Goal: Task Accomplishment & Management: Use online tool/utility

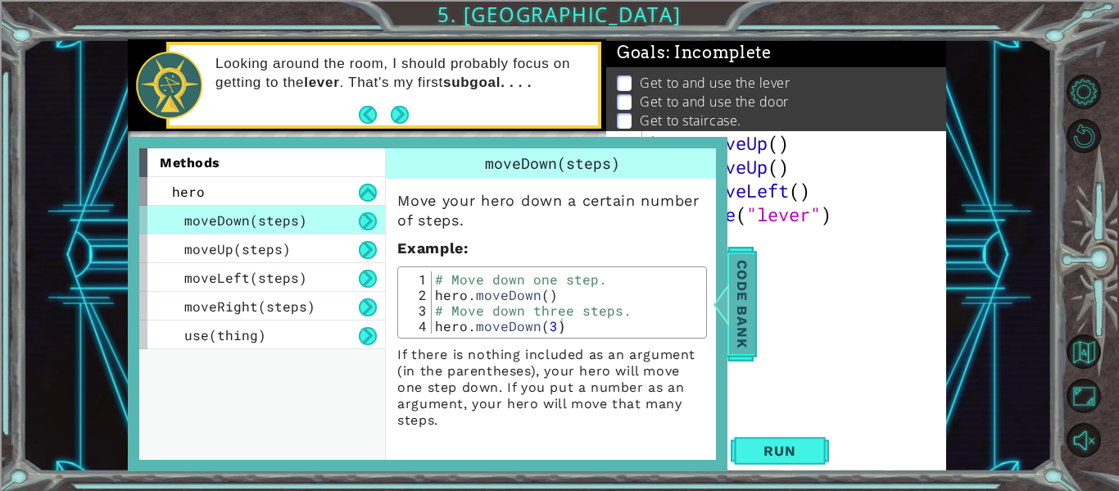
click at [728, 279] on div at bounding box center [721, 303] width 20 height 49
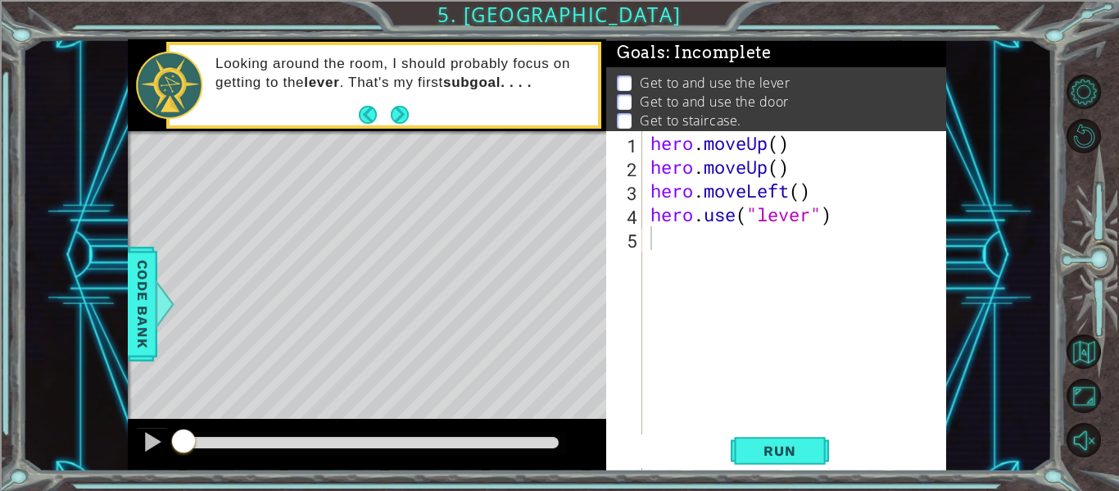
click at [770, 255] on div "hero . moveUp ( ) hero . moveUp ( ) hero . moveLeft ( ) hero . use ( "lever" )" at bounding box center [799, 345] width 304 height 428
click at [783, 146] on div "hero . moveUp ( ) hero . moveUp ( ) hero . moveLeft ( ) hero . use ( "lever" )" at bounding box center [799, 345] width 304 height 428
click at [794, 163] on div "hero . moveUp ( 2 ) hero . moveUp ( ) hero . moveLeft ( ) hero . use ( "lever" )" at bounding box center [799, 345] width 304 height 428
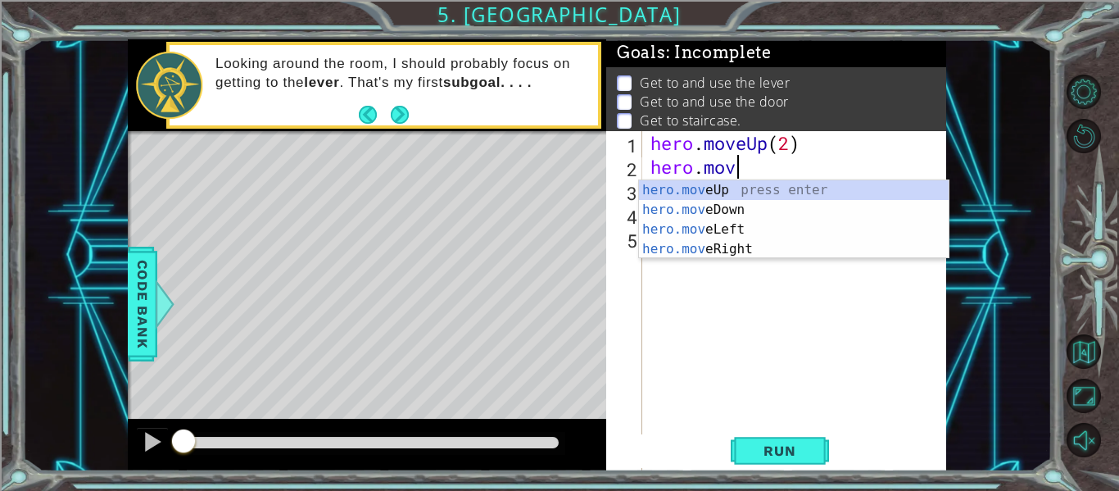
scroll to position [0, 2]
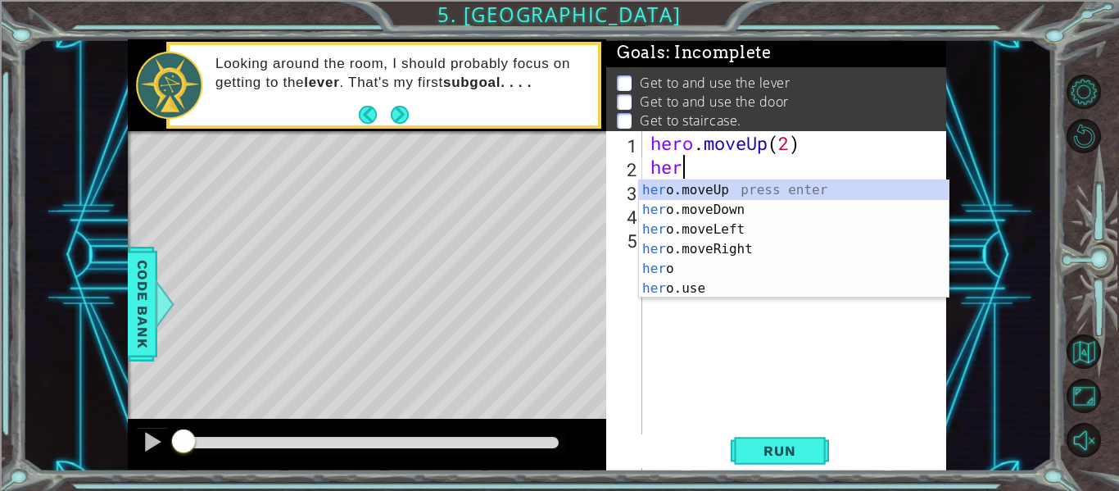
type textarea "h"
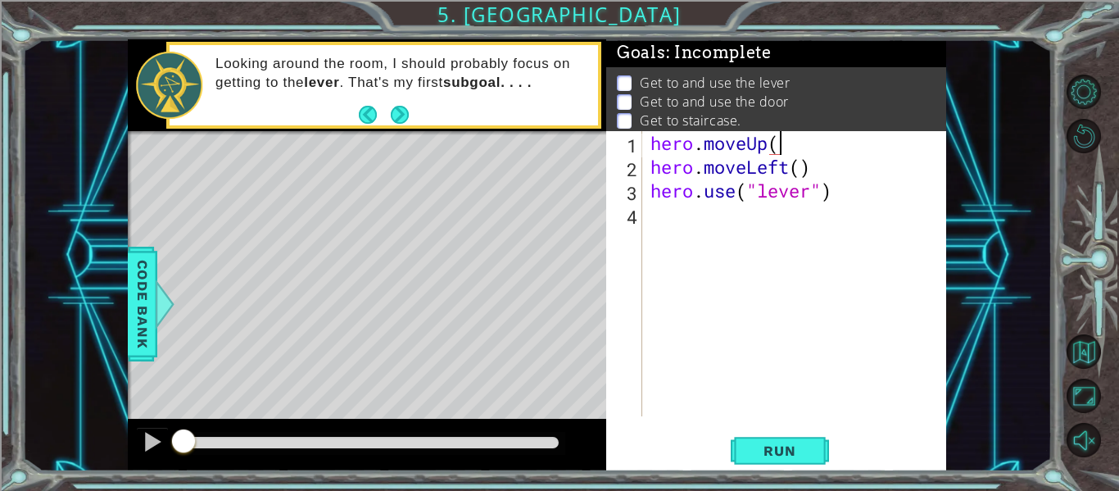
scroll to position [0, 6]
click at [802, 170] on div "hero . moveUp ( 2 ) hero . moveLeft ( ) hero . use ( "lever" )" at bounding box center [799, 297] width 304 height 333
type textarea "hero.moveLeft(2)"
click at [762, 452] on span "Run" at bounding box center [779, 451] width 65 height 16
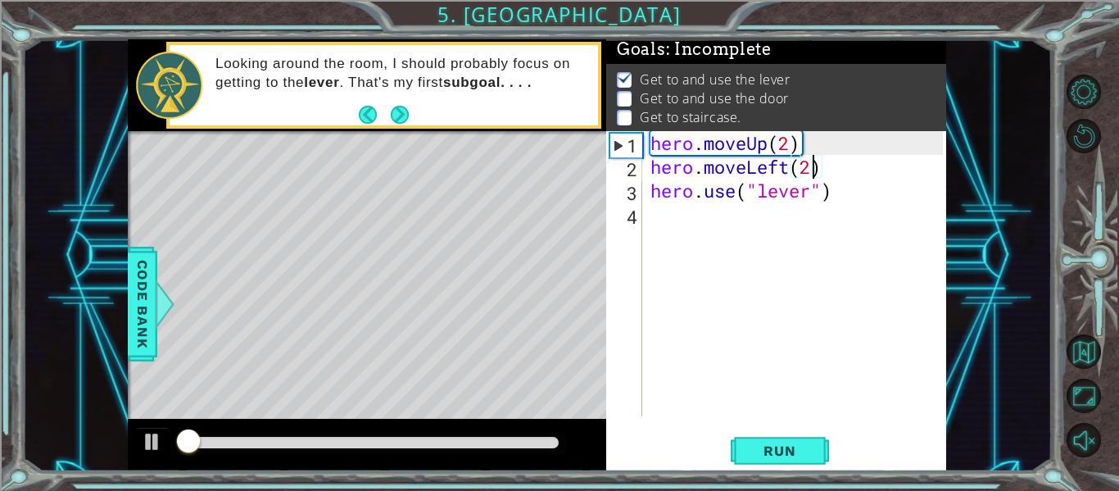
scroll to position [4, 0]
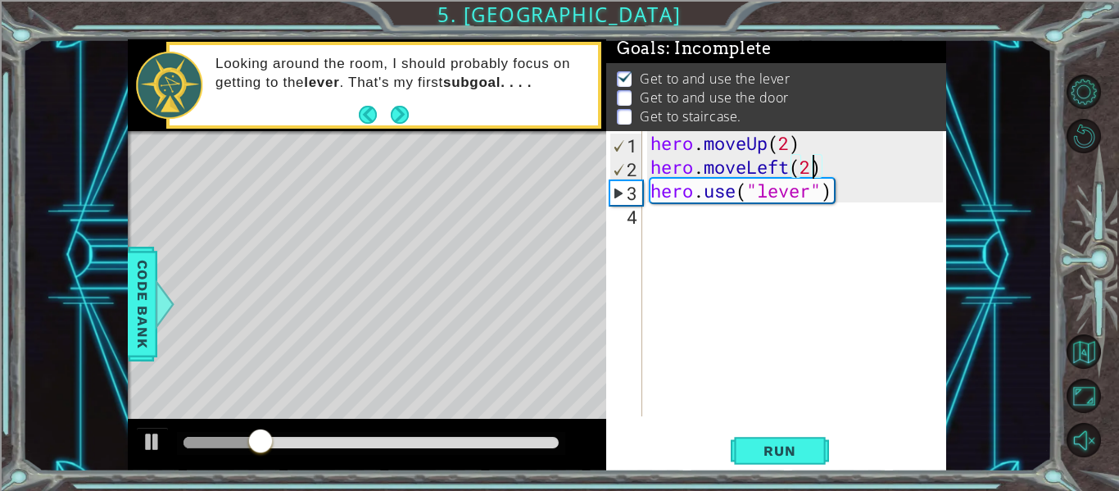
click at [712, 226] on div "hero . moveUp ( 2 ) hero . moveLeft ( 2 ) hero . use ( "lever" )" at bounding box center [799, 297] width 304 height 333
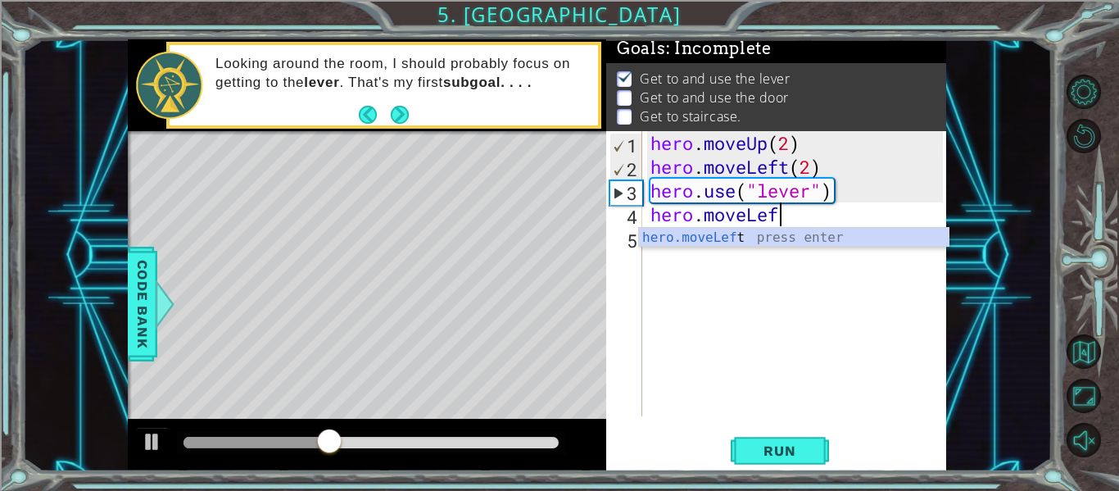
scroll to position [0, 6]
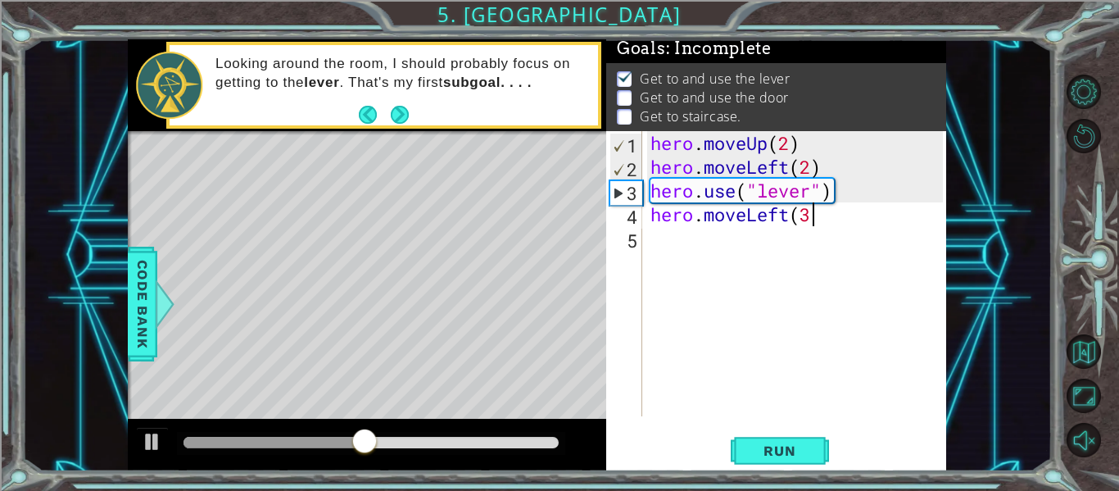
type textarea "hero.moveLeft(3)"
click at [787, 439] on button "Run" at bounding box center [780, 451] width 98 height 34
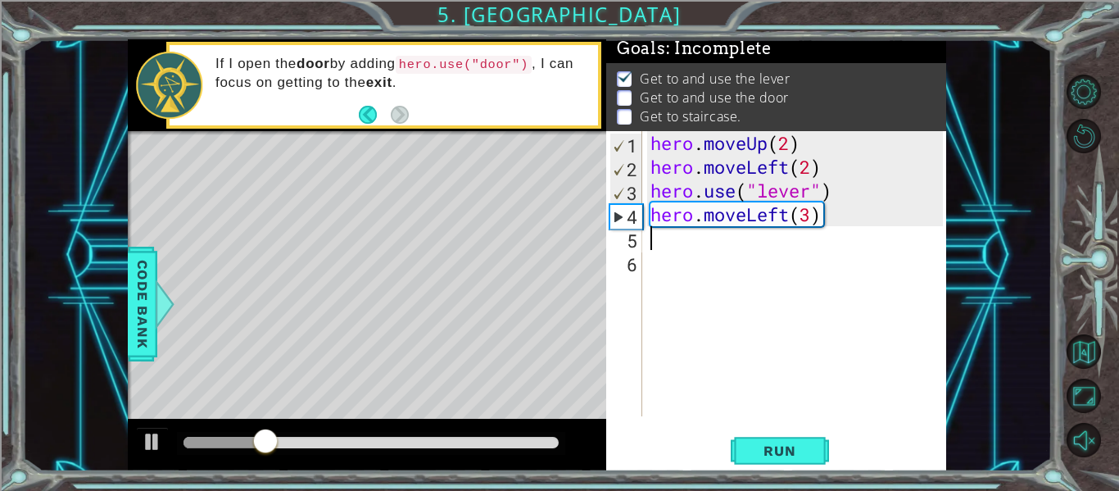
click at [792, 217] on div "hero . moveUp ( 2 ) hero . moveLeft ( 2 ) hero . use ( "lever" ) hero . moveLef…" at bounding box center [799, 297] width 304 height 333
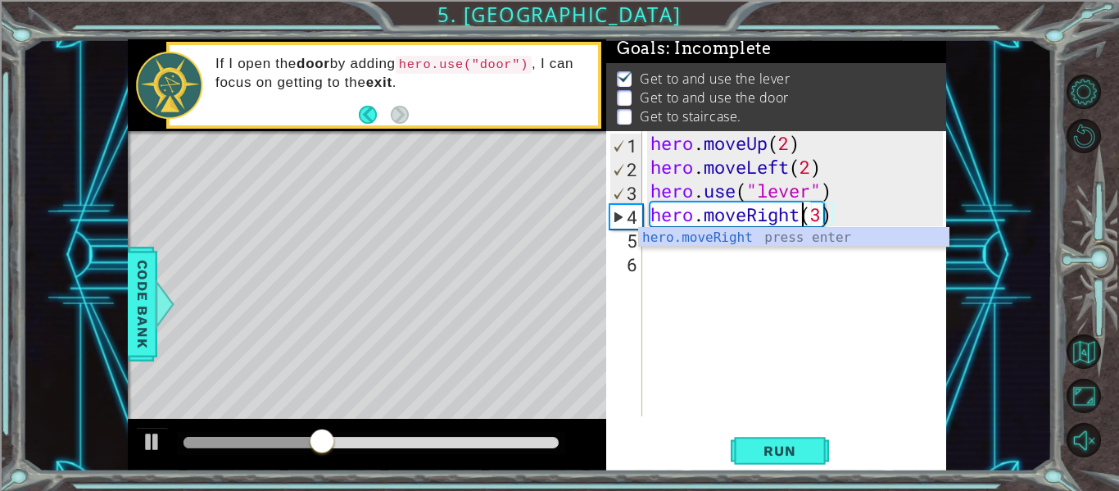
scroll to position [0, 7]
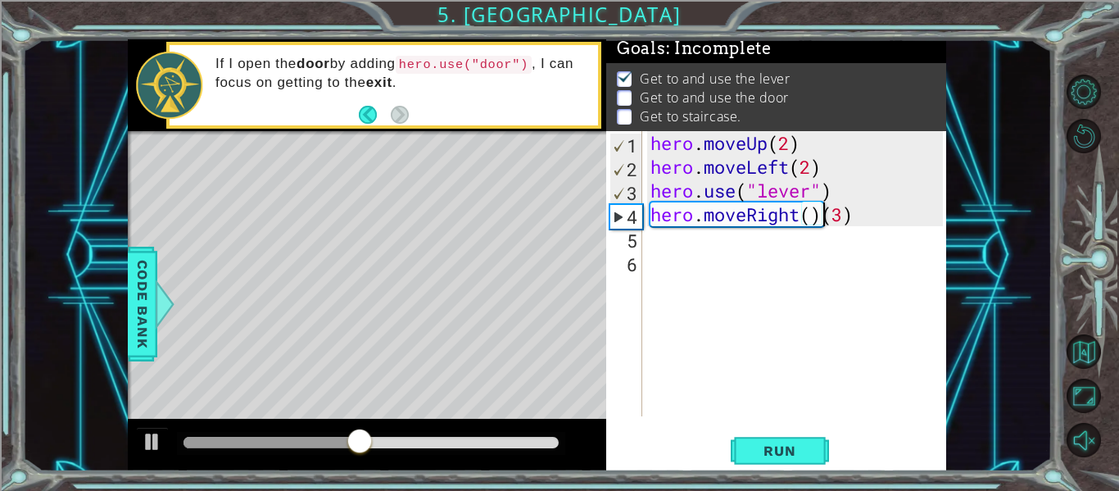
click at [821, 210] on div "hero . moveUp ( 2 ) hero . moveLeft ( 2 ) hero . use ( "lever" ) hero . moveRig…" at bounding box center [799, 297] width 304 height 333
click at [857, 216] on div "hero . moveUp ( 2 ) hero . moveLeft ( 2 ) hero . use ( "lever" ) hero . moveRig…" at bounding box center [799, 297] width 304 height 333
click at [813, 215] on div "hero . moveUp ( 2 ) hero . moveLeft ( 2 ) hero . use ( "lever" ) hero . moveRig…" at bounding box center [799, 297] width 304 height 333
type textarea "hero.moveRight(3)"
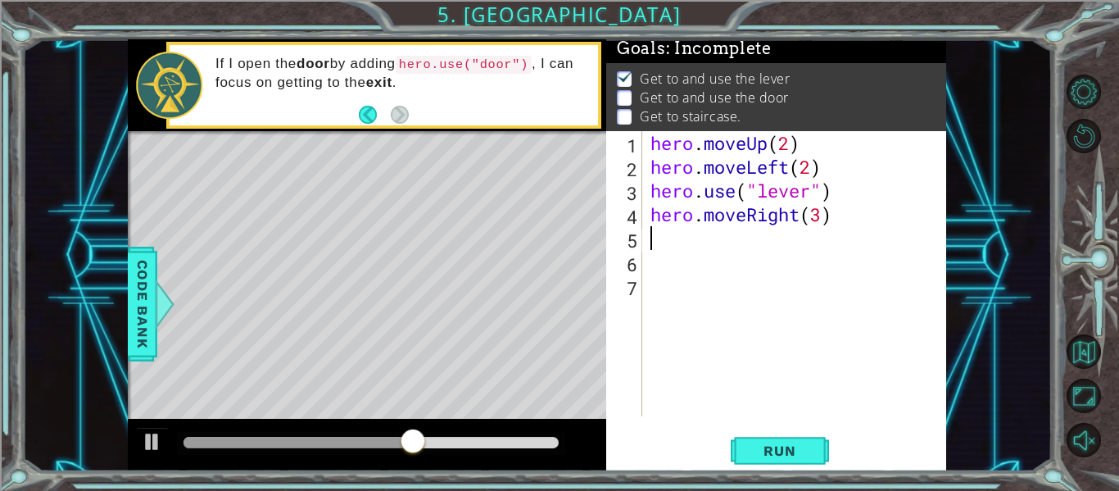
scroll to position [0, 0]
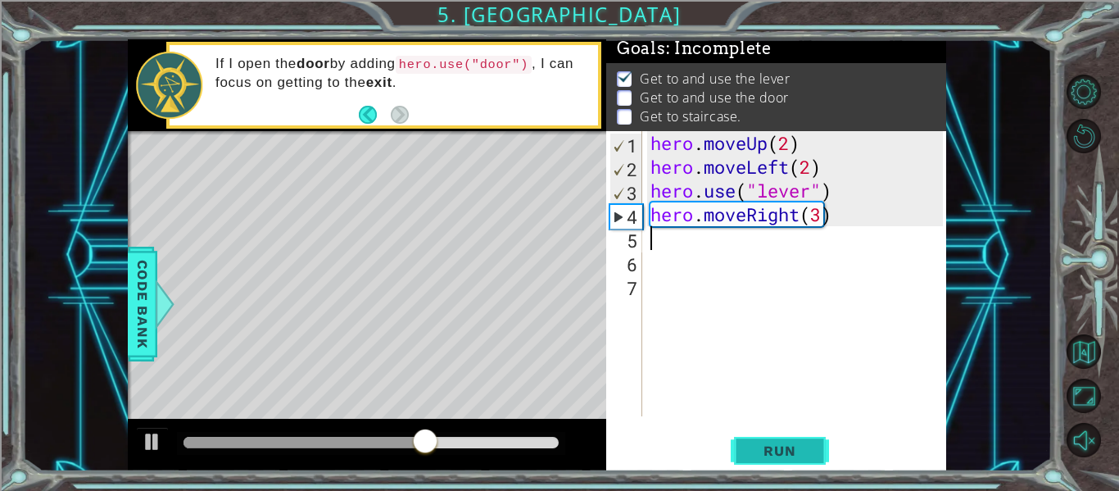
click at [757, 447] on span "Run" at bounding box center [779, 451] width 65 height 16
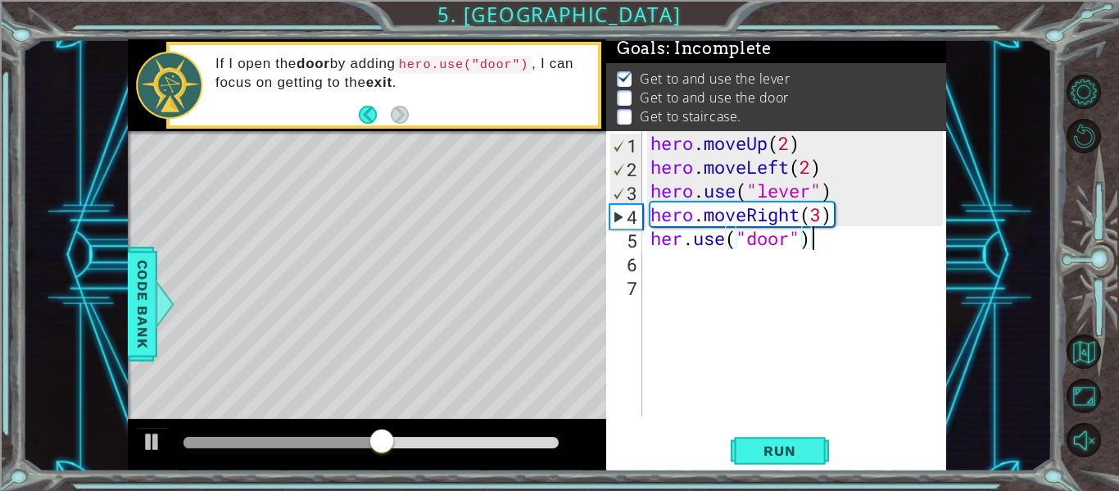
scroll to position [0, 7]
click at [683, 242] on div "hero . moveUp ( 2 ) hero . moveLeft ( 2 ) hero . use ( "lever" ) hero . moveRig…" at bounding box center [799, 297] width 304 height 333
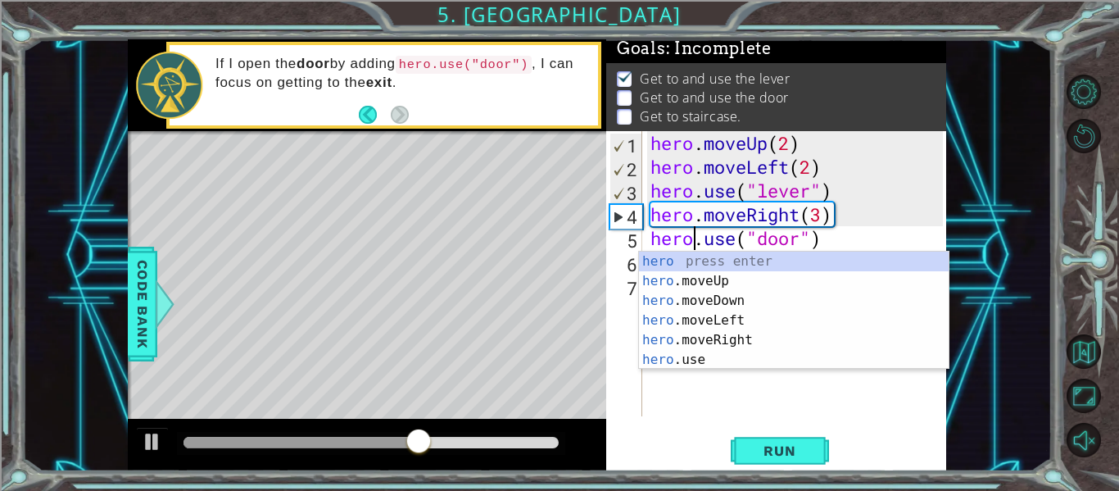
type textarea "hero.use("door")"
click at [734, 419] on div "hero.use("door") 1 2 3 4 5 6 7 hero . moveUp ( 2 ) hero . moveLeft ( 2 ) hero .…" at bounding box center [776, 301] width 340 height 340
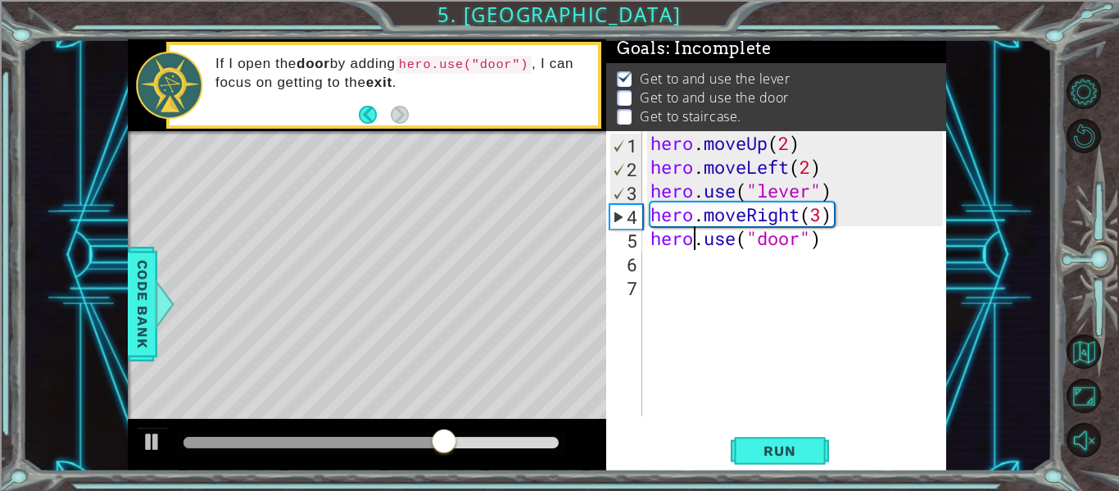
click at [674, 261] on div "hero . moveUp ( 2 ) hero . moveLeft ( 2 ) hero . use ( "lever" ) hero . moveRig…" at bounding box center [799, 297] width 304 height 333
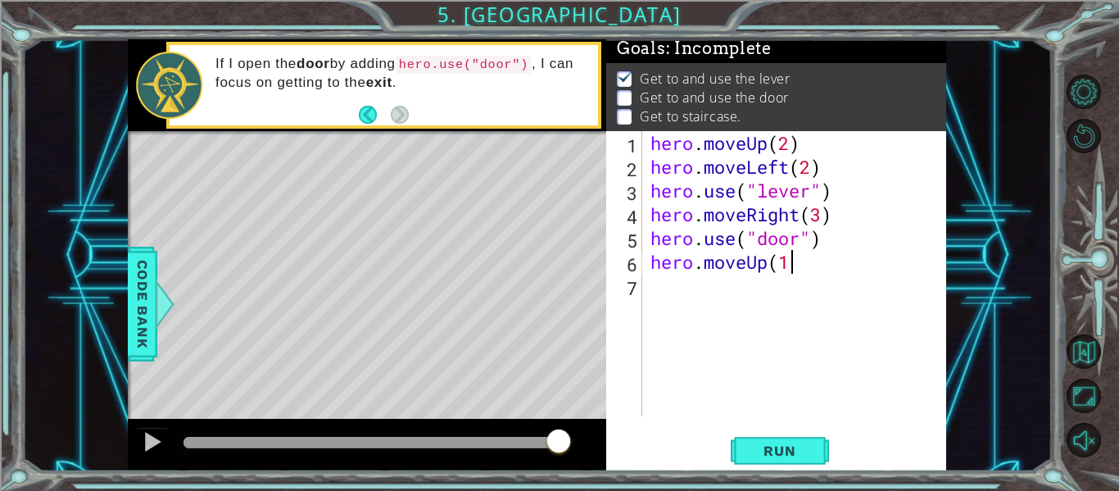
scroll to position [0, 6]
type textarea "hero.moveUp(1)"
type textarea "g"
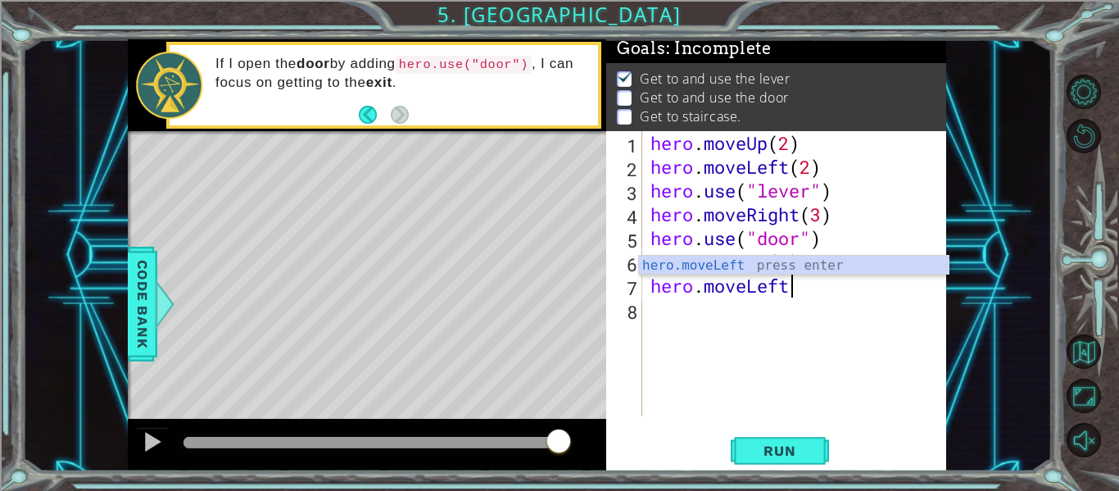
scroll to position [0, 6]
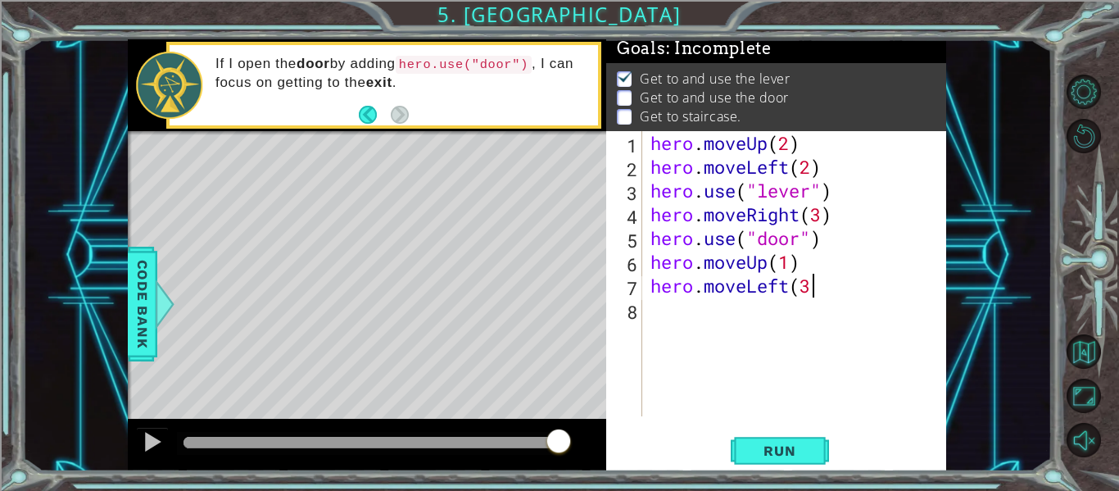
type textarea "hero.moveLeft(3)"
click at [787, 453] on span "Run" at bounding box center [779, 451] width 65 height 16
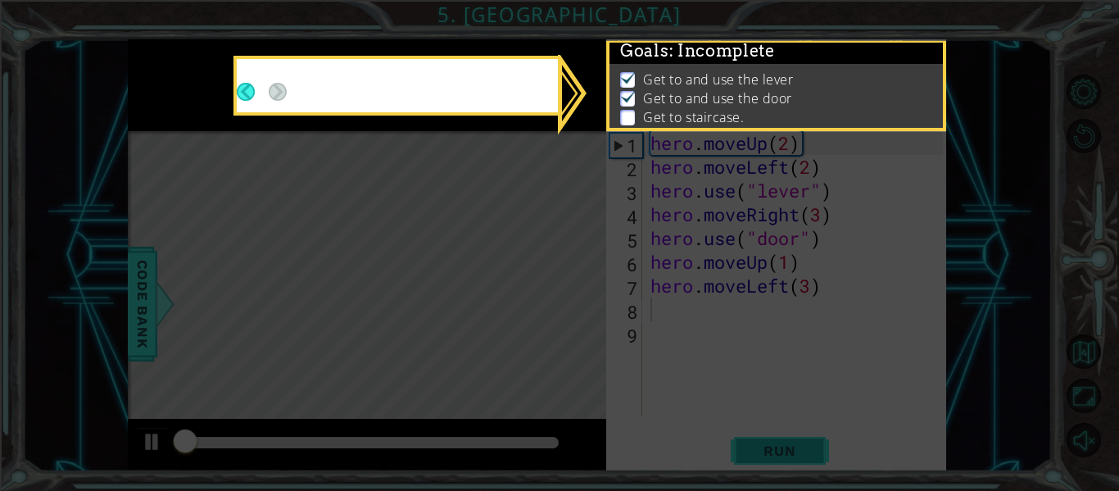
scroll to position [4, 0]
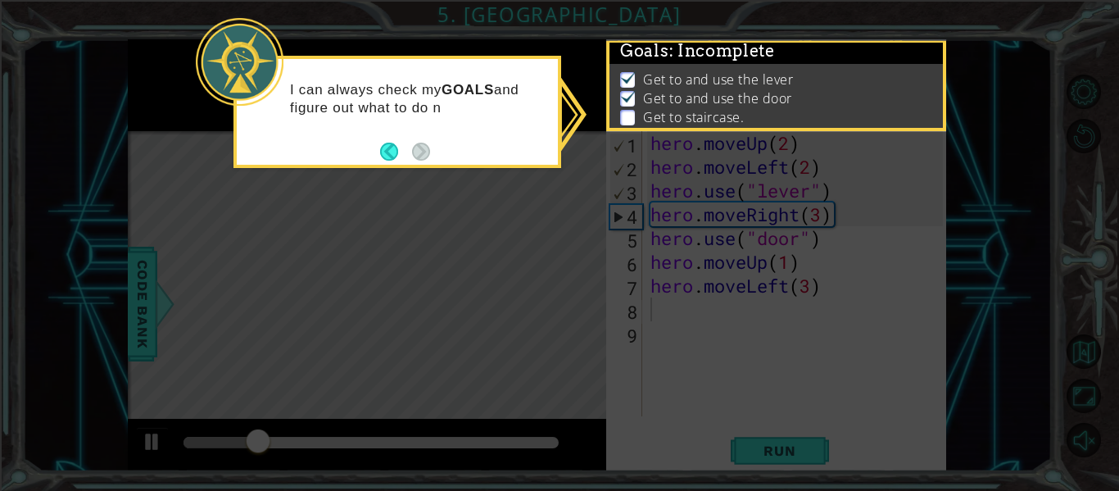
click at [514, 264] on icon at bounding box center [559, 245] width 1119 height 491
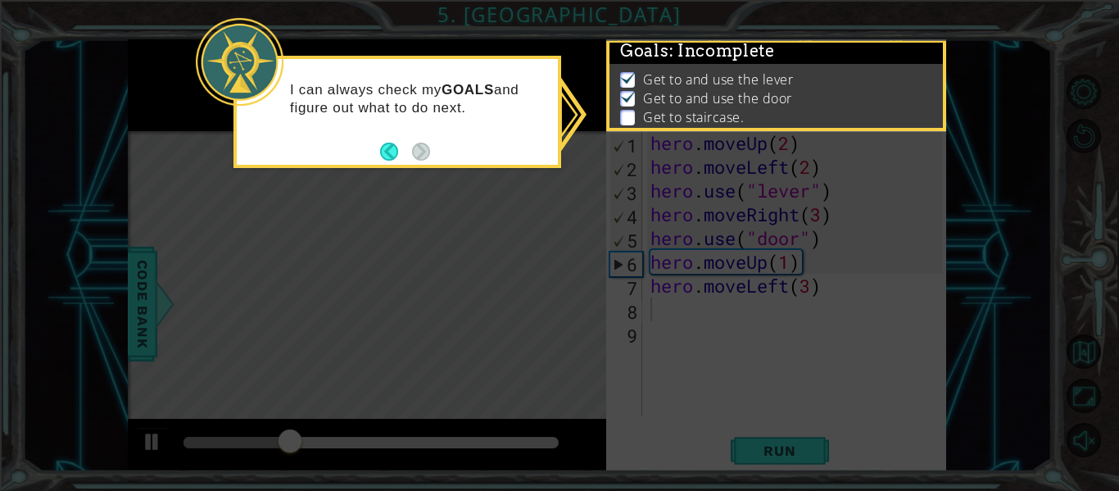
click at [506, 243] on icon at bounding box center [559, 245] width 1119 height 491
click at [387, 156] on button "Back" at bounding box center [396, 152] width 32 height 18
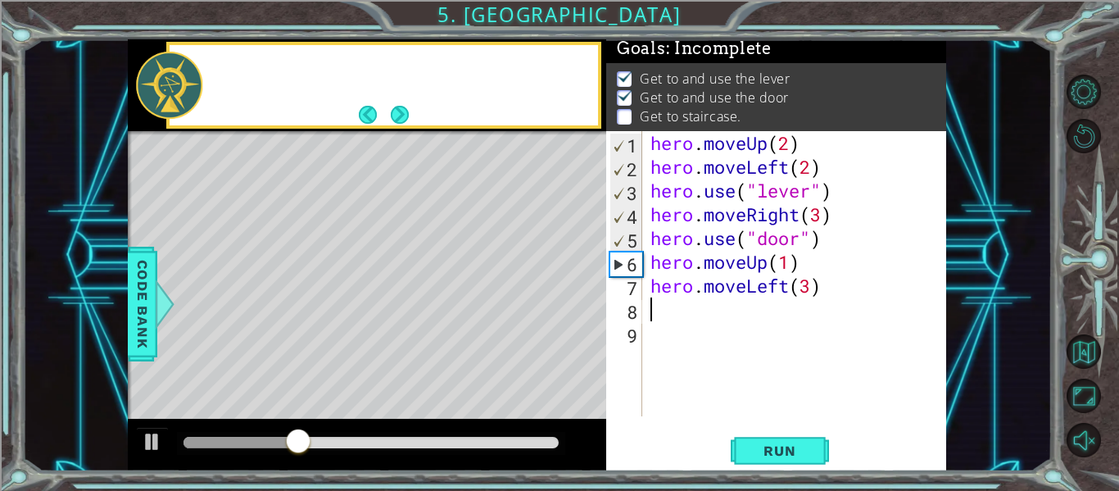
scroll to position [2, 0]
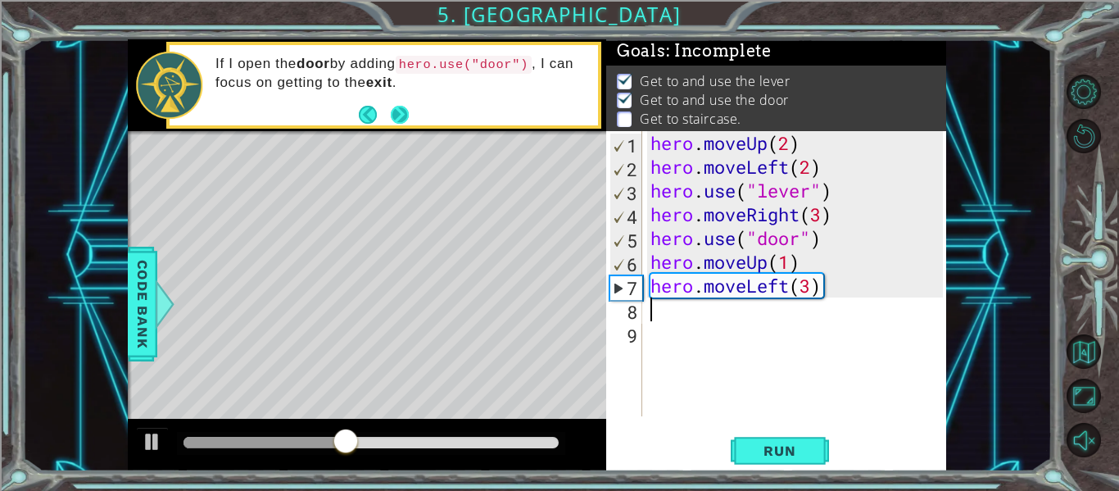
click at [402, 116] on button "Next" at bounding box center [400, 115] width 18 height 18
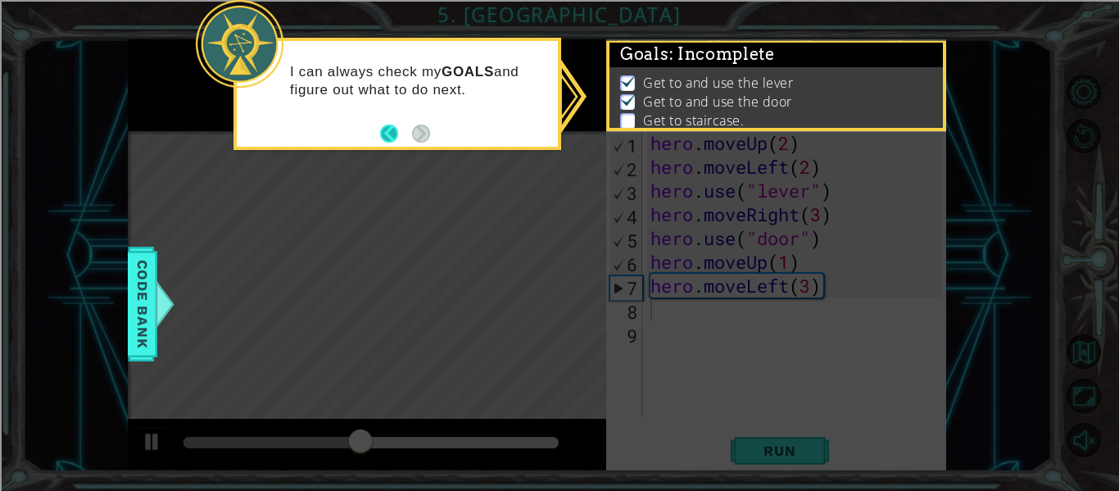
click at [391, 136] on button "Back" at bounding box center [396, 134] width 32 height 18
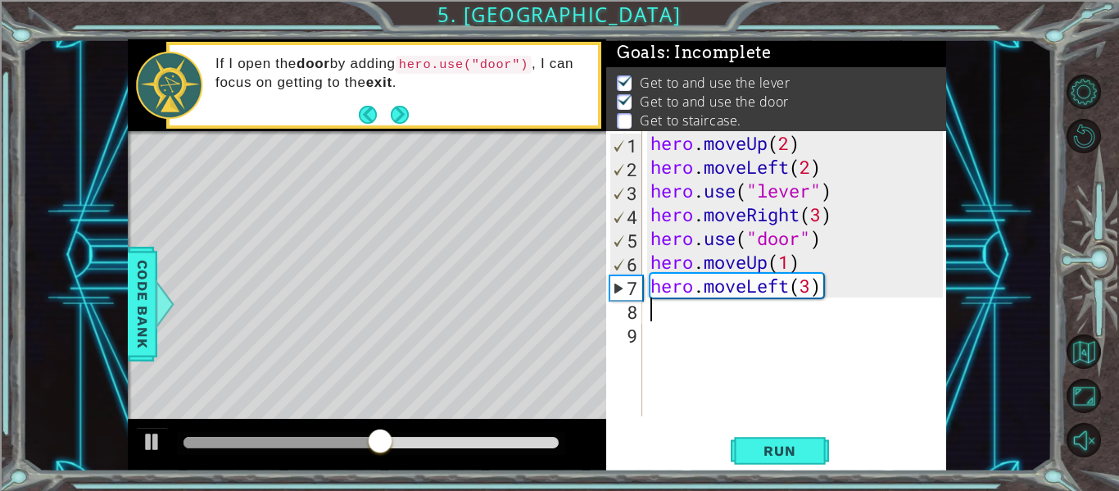
click at [849, 154] on div "hero . moveUp ( 2 ) hero . moveLeft ( 2 ) hero . use ( "lever" ) hero . moveRig…" at bounding box center [799, 297] width 304 height 333
click at [798, 438] on button "Run" at bounding box center [780, 451] width 98 height 34
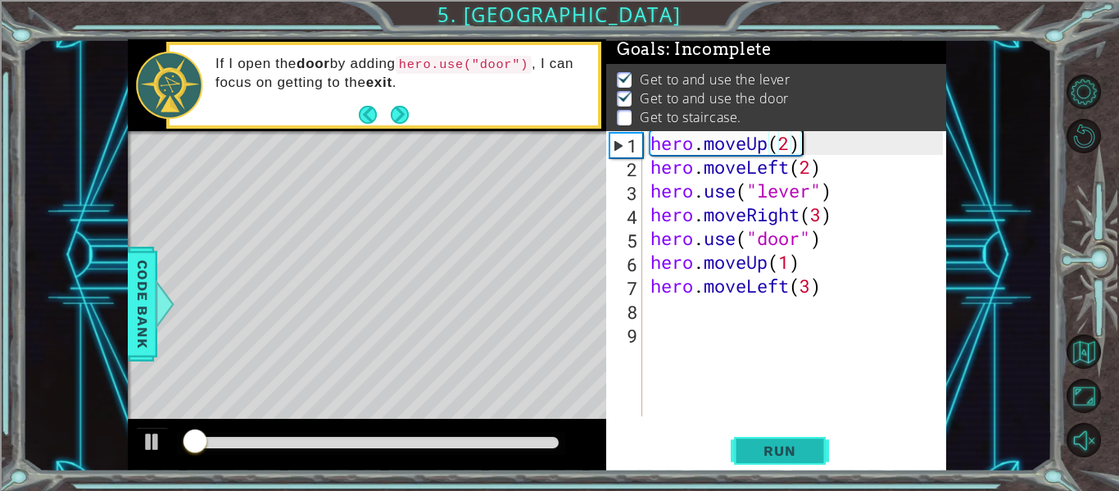
scroll to position [4, 0]
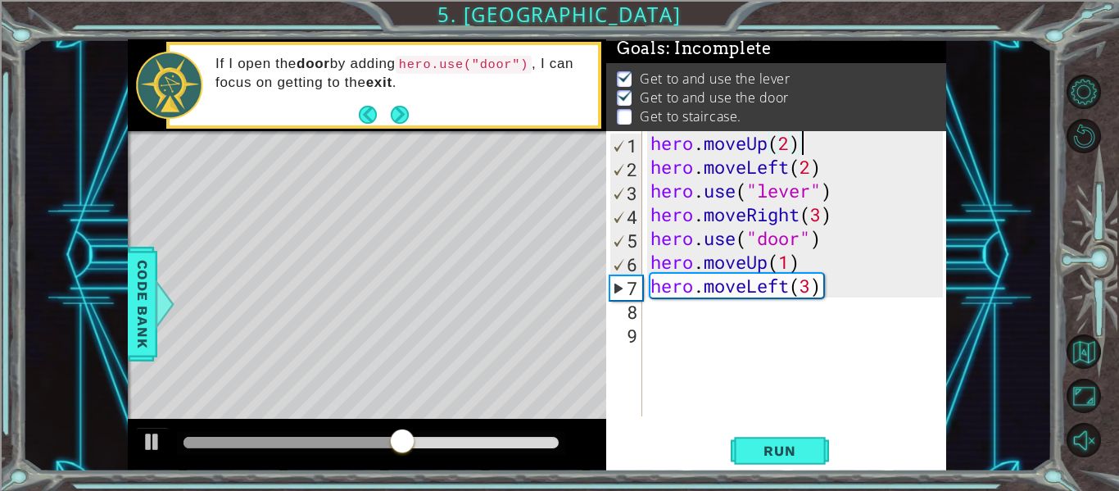
click at [788, 259] on div "hero . moveUp ( 2 ) hero . moveLeft ( 2 ) hero . use ( "lever" ) hero . moveRig…" at bounding box center [799, 297] width 304 height 333
type textarea "hero.moveUp(2)"
click at [808, 443] on span "Run" at bounding box center [779, 451] width 65 height 16
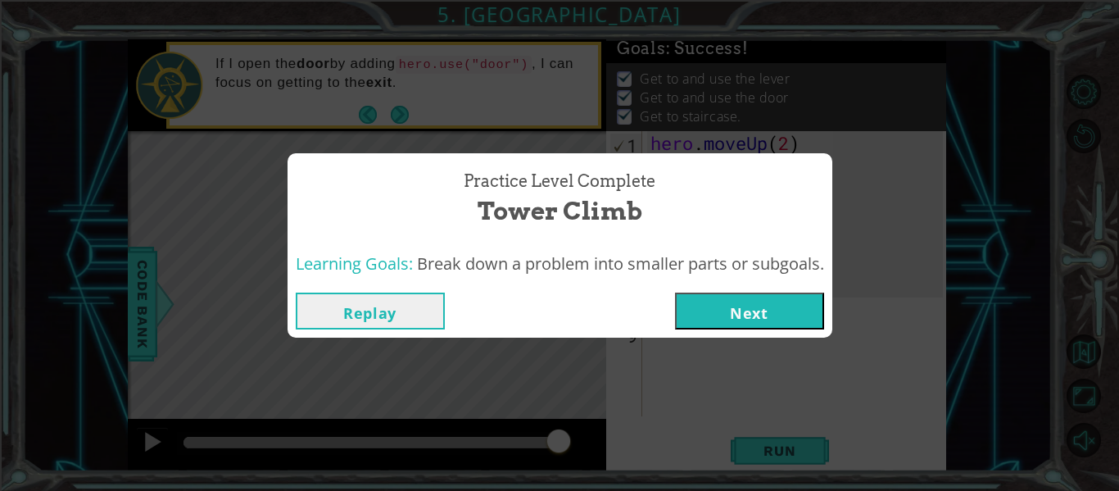
click at [760, 305] on button "Next" at bounding box center [749, 311] width 149 height 37
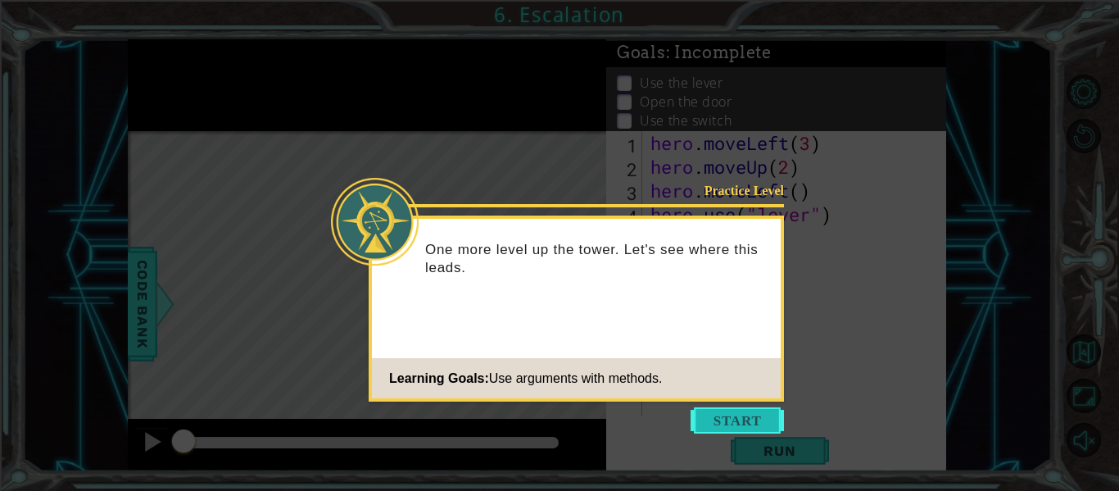
click at [754, 430] on button "Start" at bounding box center [737, 420] width 93 height 26
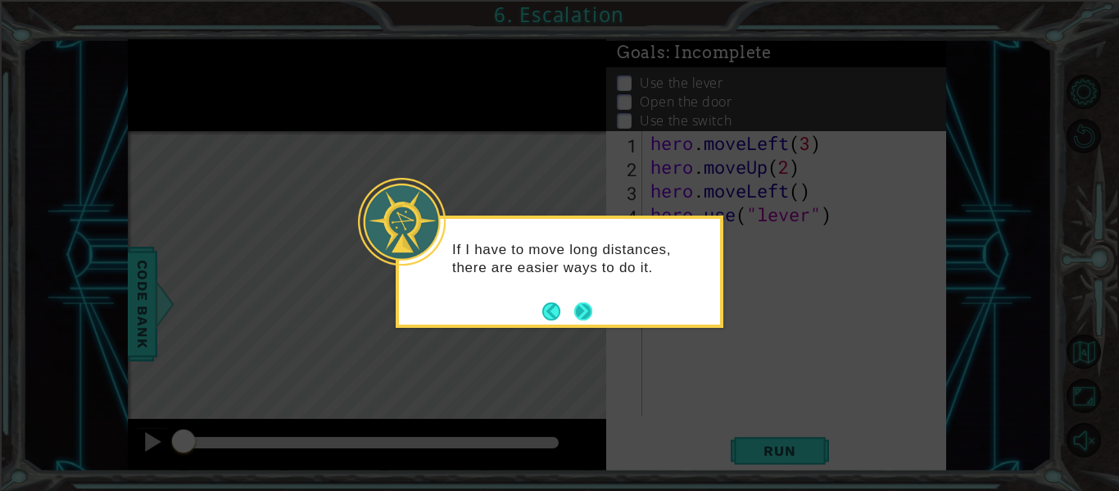
click at [583, 307] on button "Next" at bounding box center [583, 311] width 18 height 18
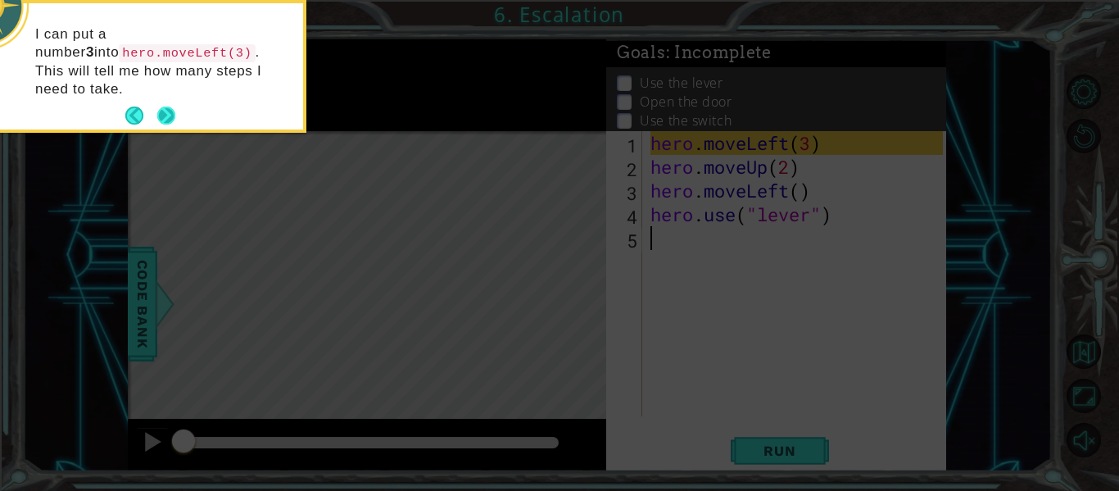
click at [173, 107] on button "Next" at bounding box center [166, 116] width 18 height 18
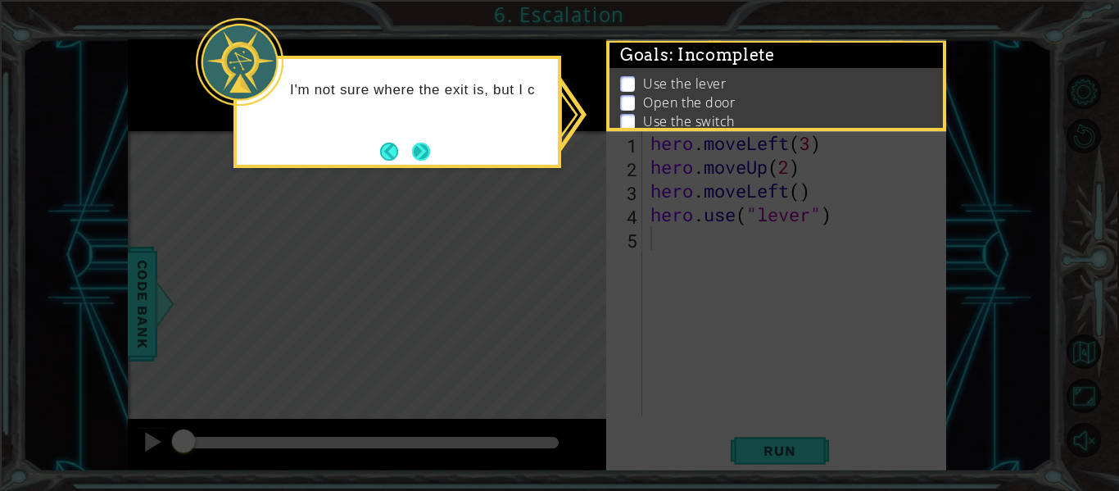
click at [425, 148] on button "Next" at bounding box center [421, 152] width 18 height 18
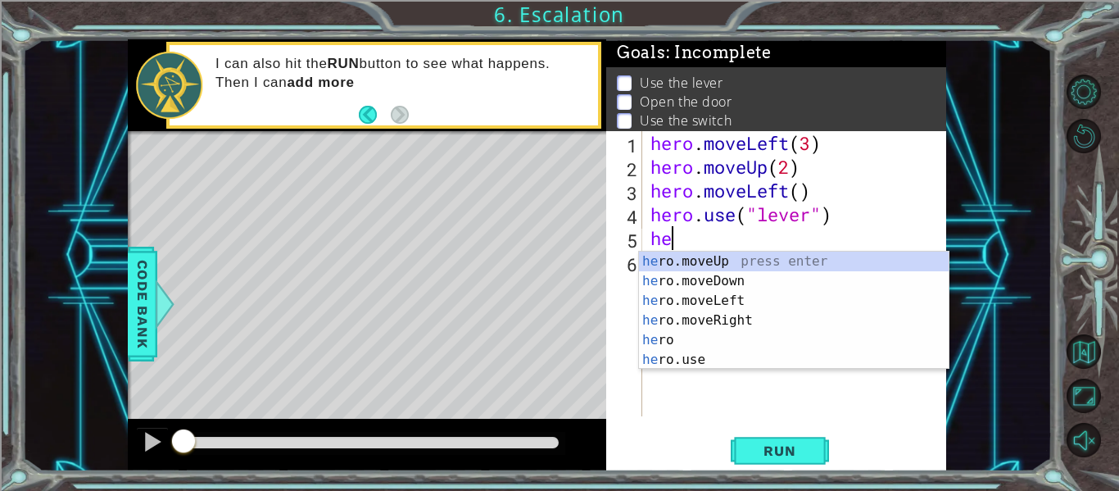
type textarea "h"
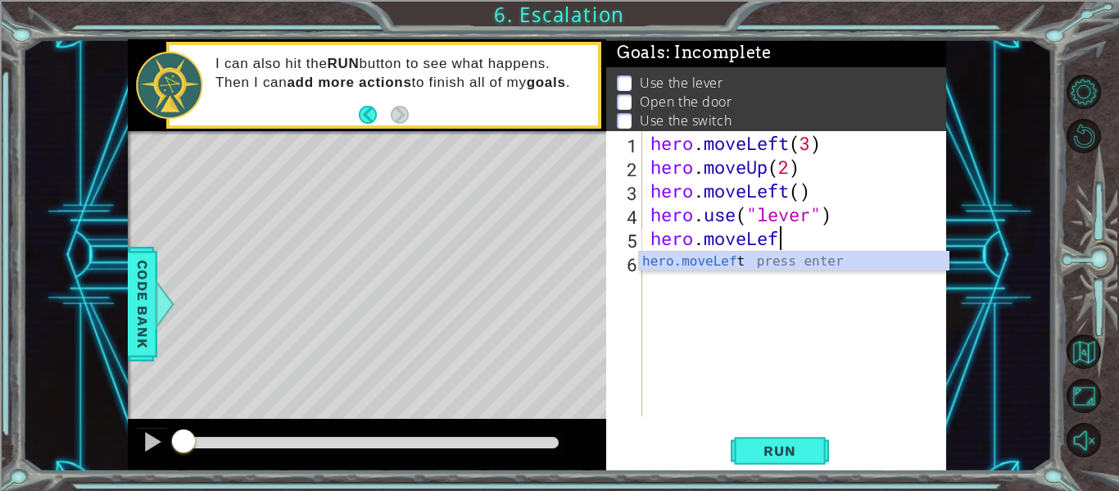
scroll to position [0, 6]
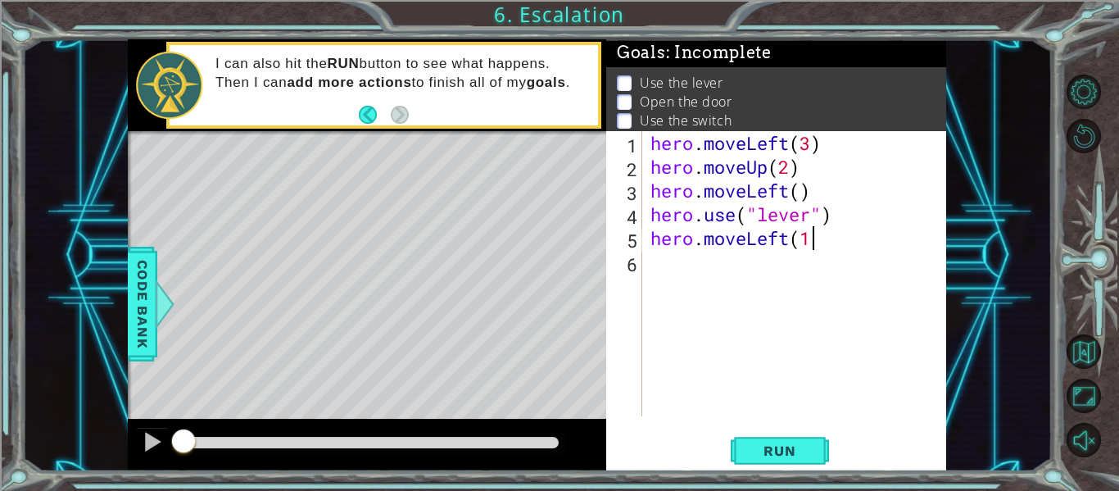
type textarea "hero.moveLeft(1)"
click at [686, 270] on div "hero . moveLeft ( 3 ) hero . moveUp ( 2 ) hero . moveLeft ( ) hero . use ( "lev…" at bounding box center [799, 297] width 304 height 333
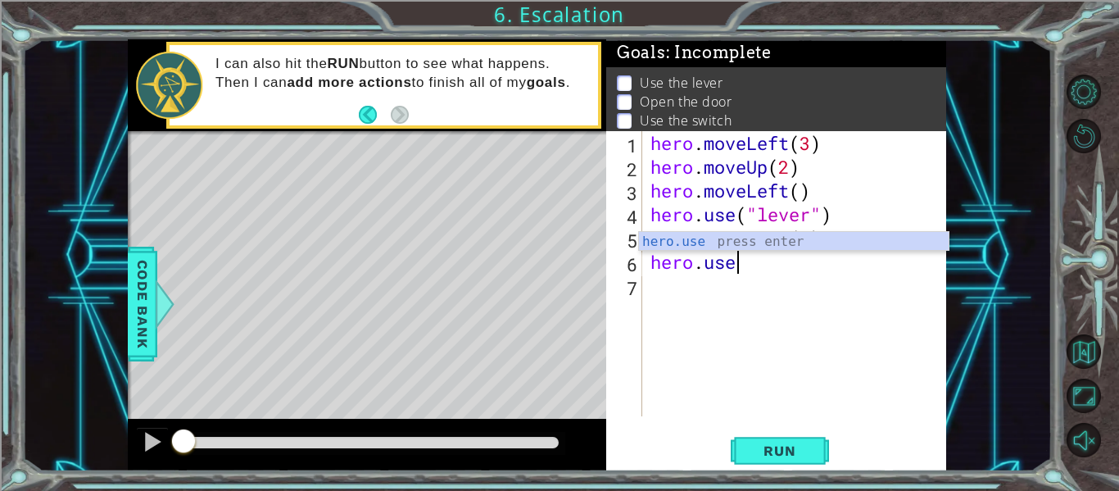
scroll to position [0, 3]
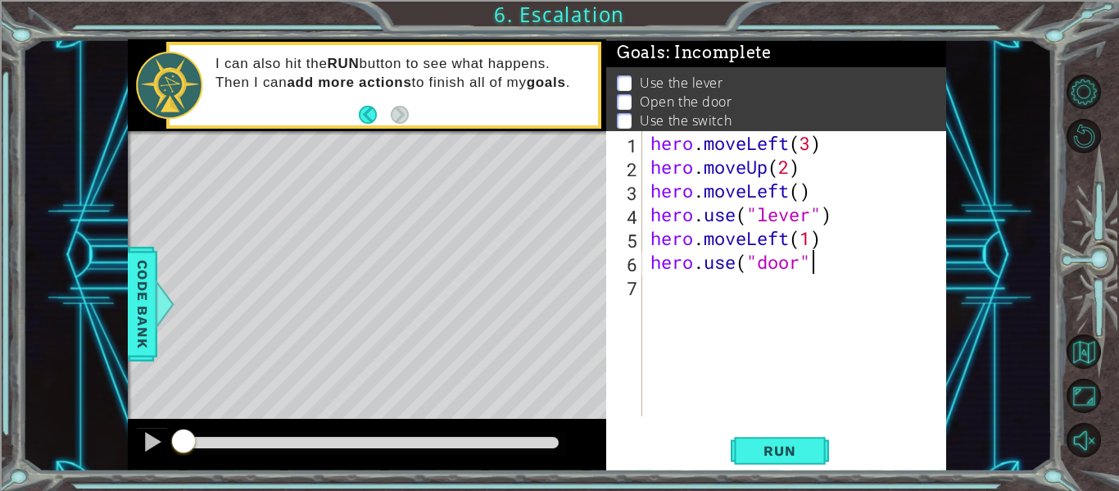
type textarea "hero.use("door")"
click at [671, 289] on div "hero . moveLeft ( 3 ) hero . moveUp ( 2 ) hero . moveLeft ( ) hero . use ( "lev…" at bounding box center [799, 297] width 304 height 333
type textarea "hero.moveUp(1)"
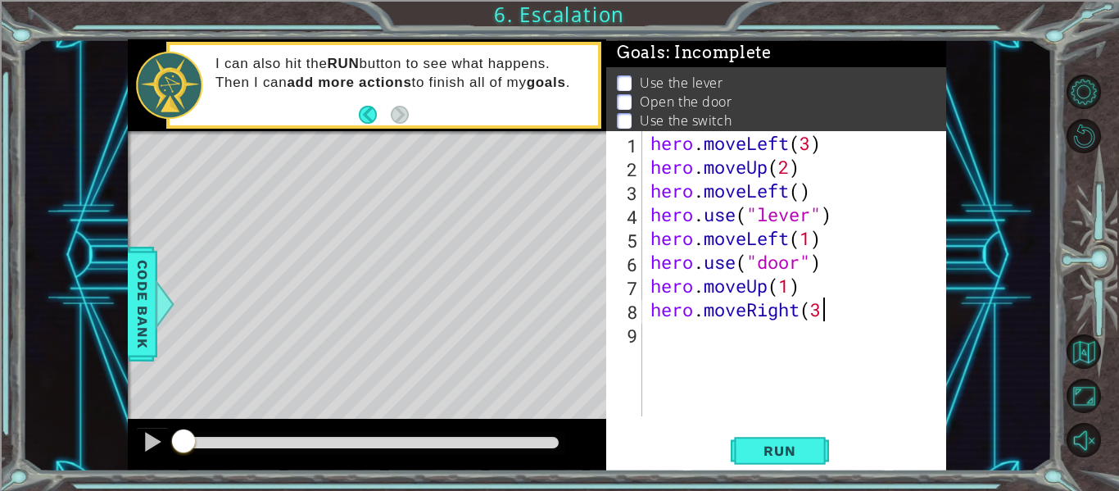
scroll to position [0, 7]
click at [787, 442] on button "Run" at bounding box center [780, 451] width 98 height 34
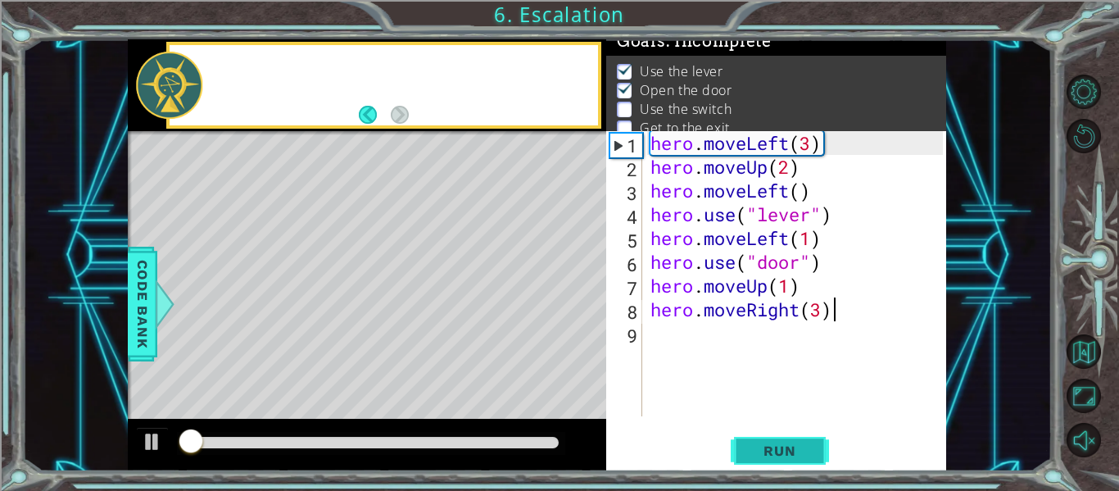
scroll to position [13, 0]
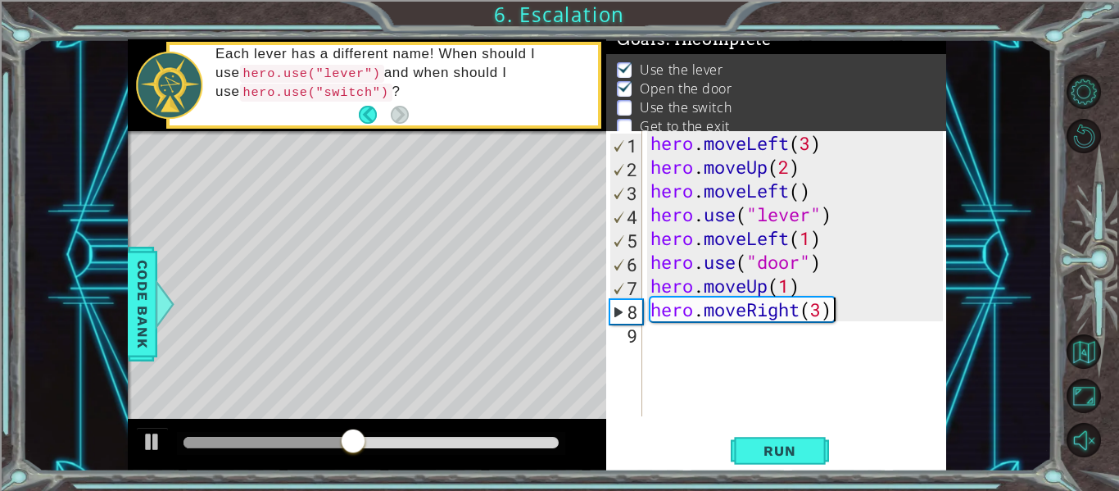
click at [789, 280] on div "hero . moveLeft ( 3 ) hero . moveUp ( 2 ) hero . moveLeft ( ) hero . use ( "lev…" at bounding box center [799, 297] width 304 height 333
click at [780, 449] on span "Run" at bounding box center [779, 451] width 65 height 16
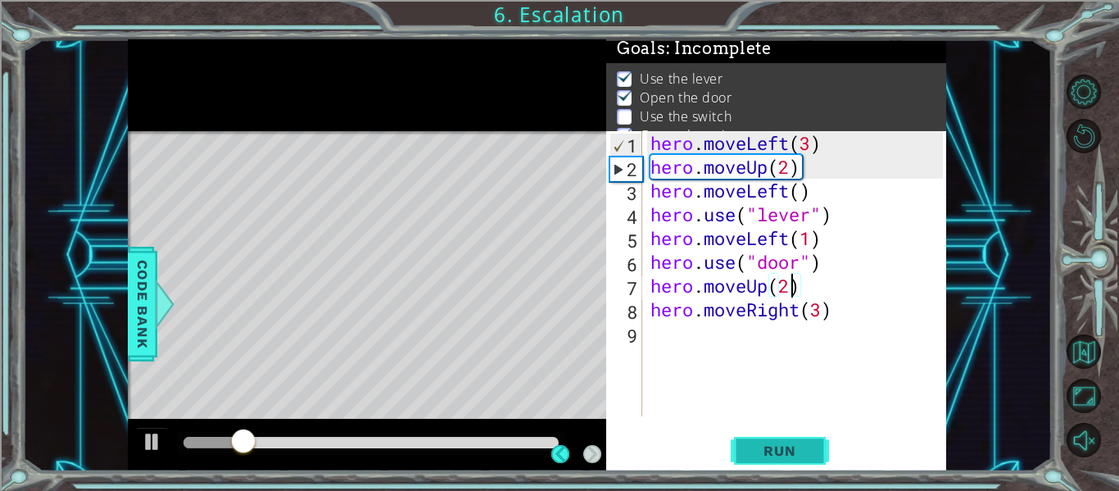
scroll to position [3, 0]
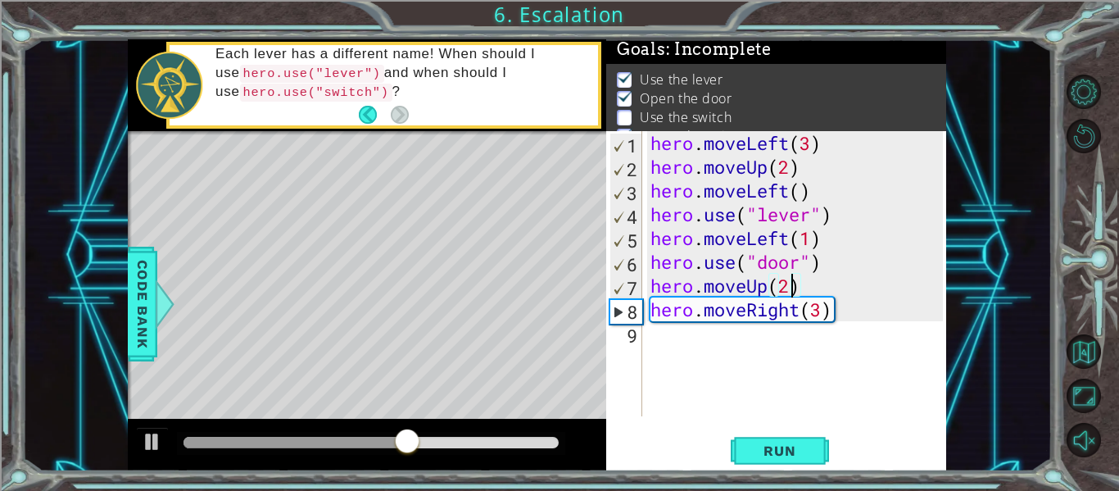
click at [860, 307] on div "hero . moveLeft ( 3 ) hero . moveUp ( 2 ) hero . moveLeft ( ) hero . use ( "lev…" at bounding box center [799, 297] width 304 height 333
click at [843, 296] on div "hero . moveLeft ( 3 ) hero . moveUp ( 2 ) hero . moveLeft ( ) hero . use ( "lev…" at bounding box center [799, 297] width 304 height 333
click at [848, 312] on div "hero . moveLeft ( 3 ) hero . moveUp ( 2 ) hero . moveLeft ( ) hero . use ( "lev…" at bounding box center [799, 297] width 304 height 333
type textarea "hero.moveRight(2)"
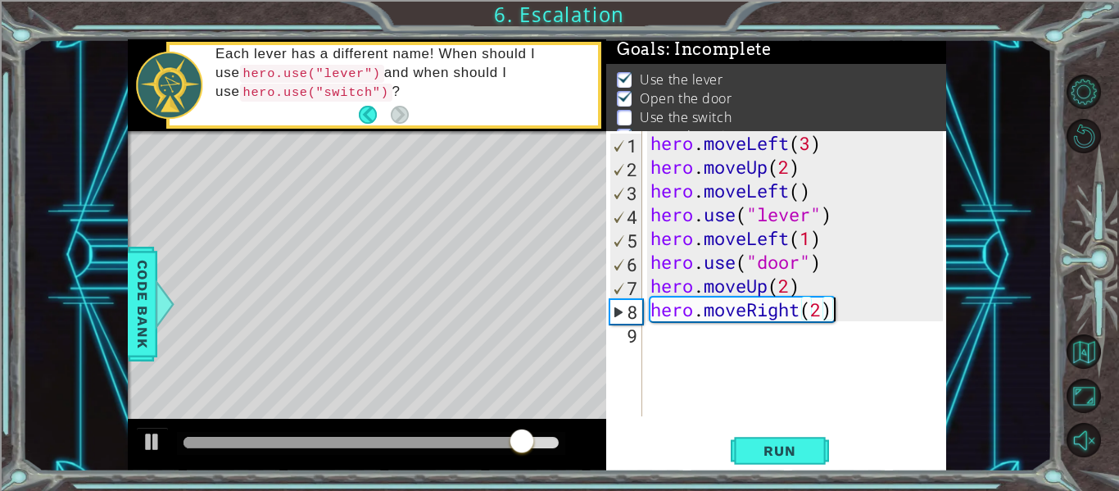
click at [731, 343] on div "hero . moveLeft ( 3 ) hero . moveUp ( 2 ) hero . moveLeft ( ) hero . use ( "lev…" at bounding box center [799, 297] width 304 height 333
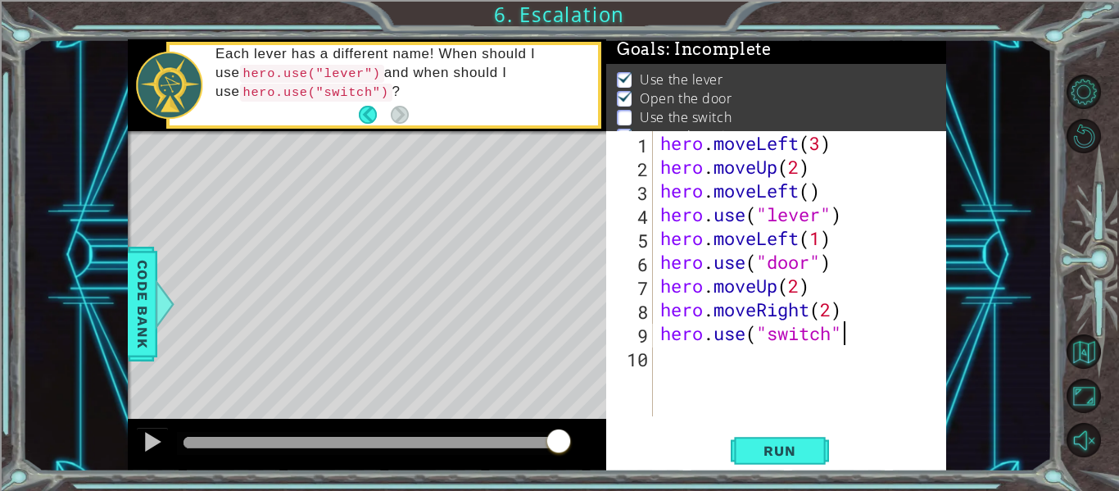
type textarea "hero.use("switch")"
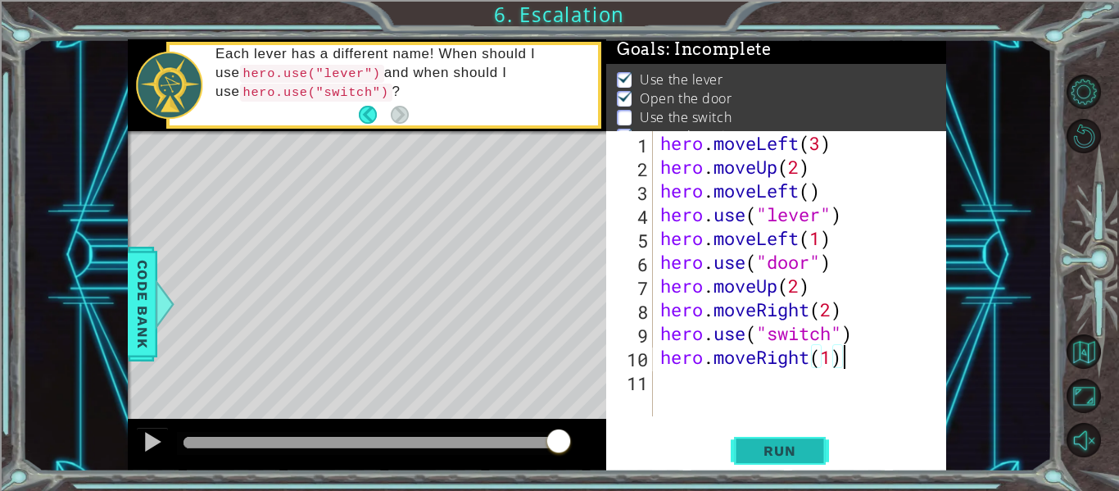
click at [785, 456] on span "Run" at bounding box center [779, 451] width 65 height 16
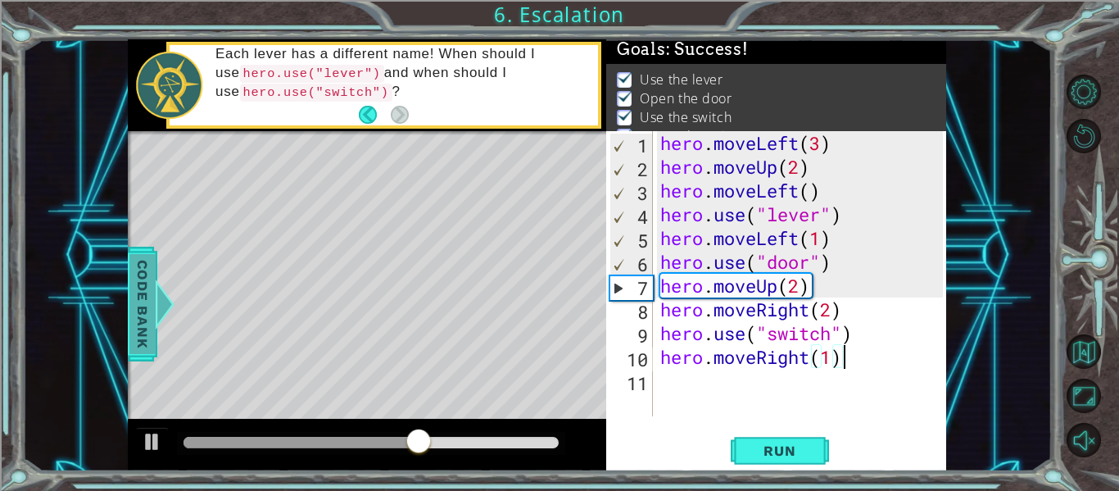
click at [138, 318] on span "Code Bank" at bounding box center [142, 304] width 26 height 100
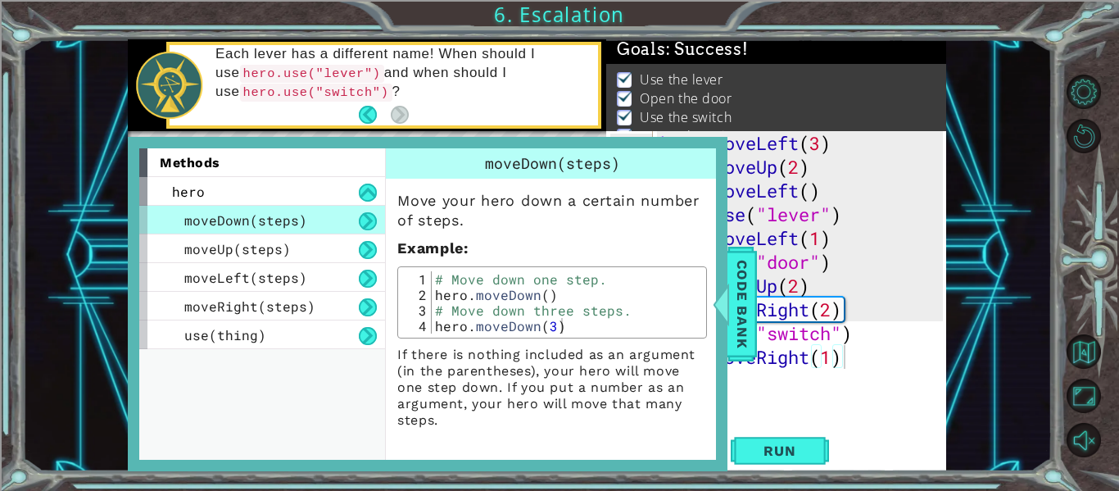
click at [766, 303] on div "hero . moveLeft ( 3 ) hero . moveUp ( 2 ) hero . moveLeft ( ) hero . use ( "lev…" at bounding box center [804, 297] width 294 height 333
type textarea "hero.moveRight(2)"
click at [748, 323] on span "Code Bank" at bounding box center [742, 304] width 26 height 100
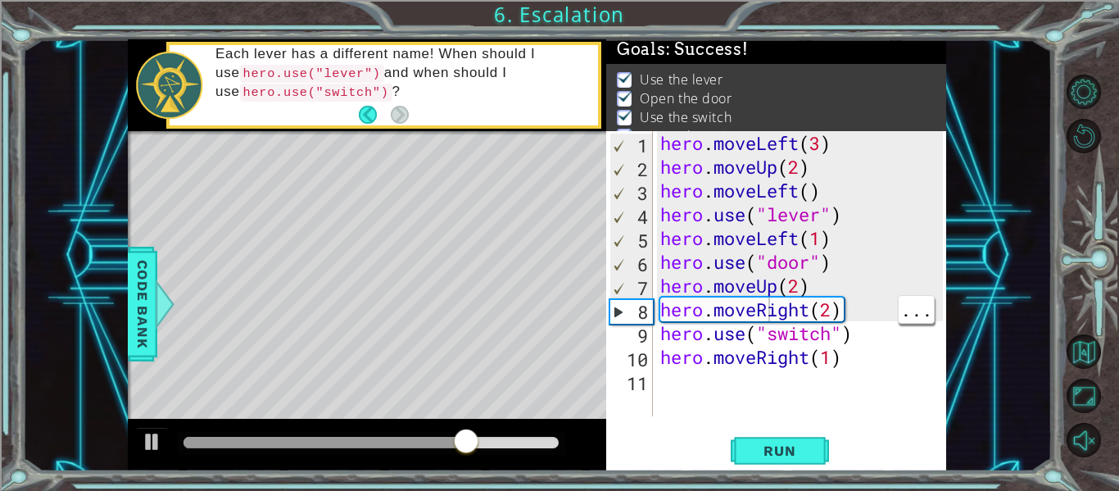
click at [988, 415] on div "1 ההההההההההההההההההההההההההההההההההההההההההההההההההההההההההההההההההההההההההההה…" at bounding box center [537, 255] width 1030 height 432
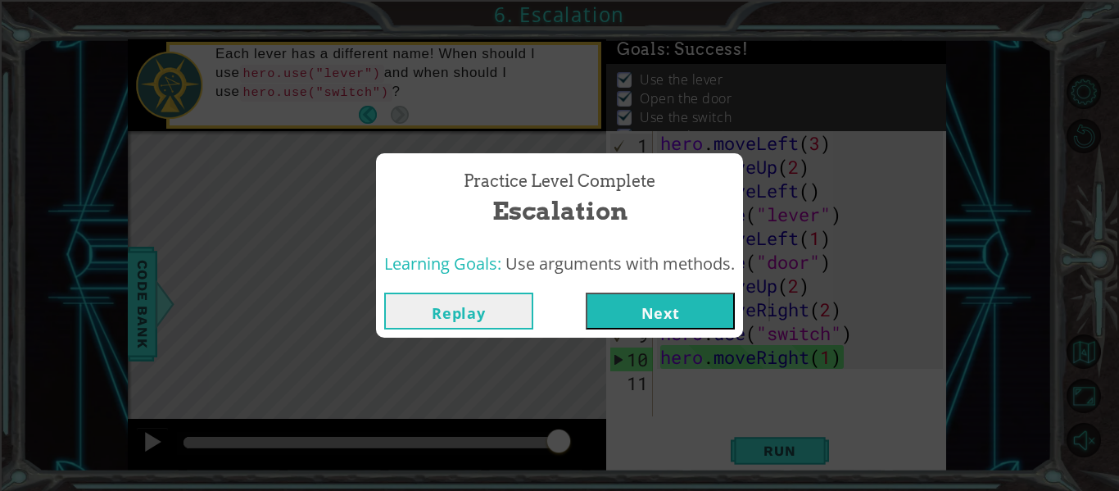
click at [685, 302] on button "Next" at bounding box center [660, 311] width 149 height 37
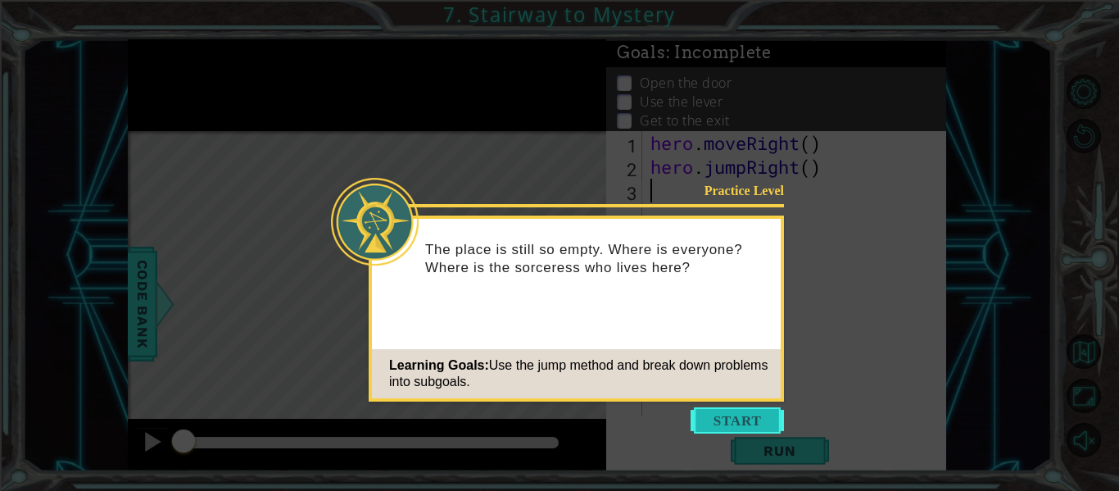
click at [753, 413] on button "Start" at bounding box center [737, 420] width 93 height 26
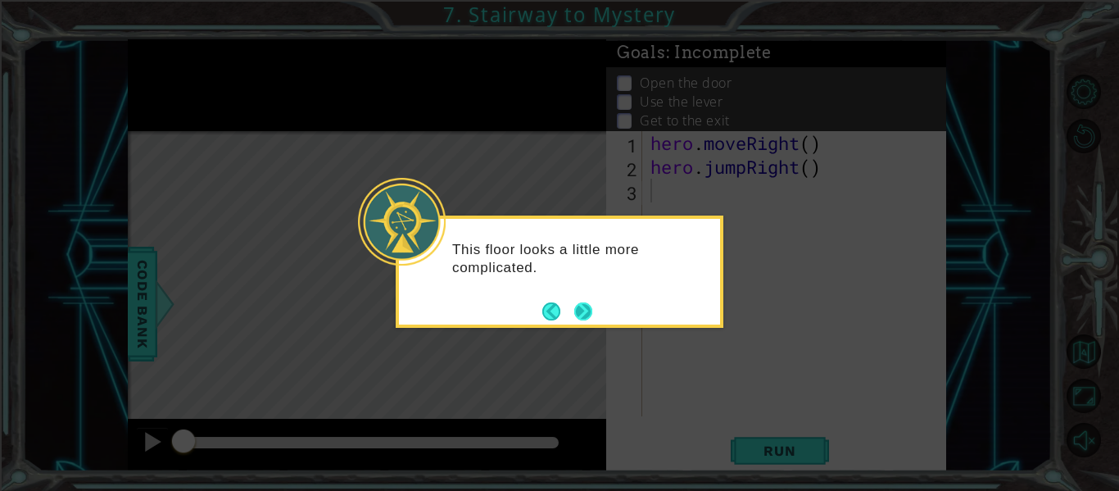
click at [592, 316] on button "Next" at bounding box center [583, 311] width 18 height 18
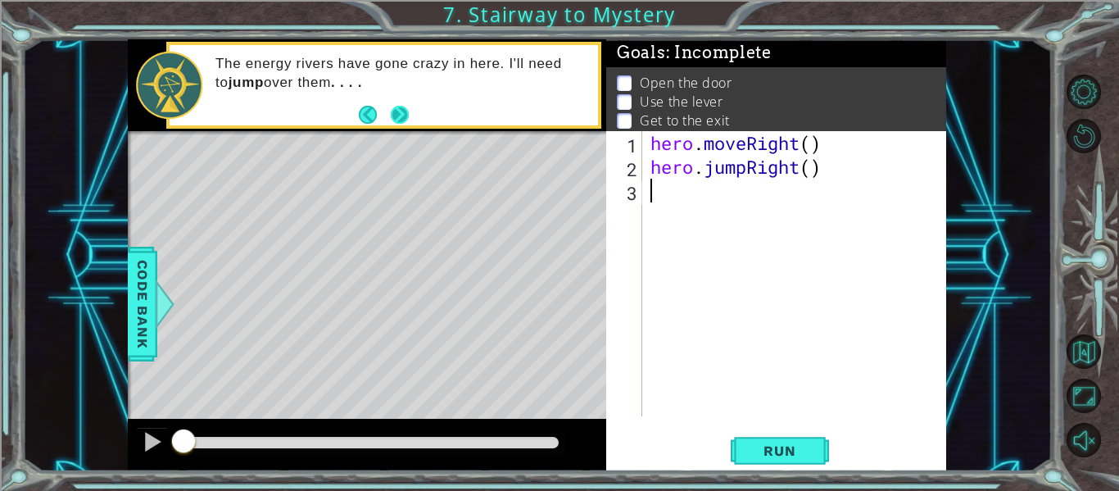
click at [391, 109] on button "Next" at bounding box center [400, 115] width 18 height 18
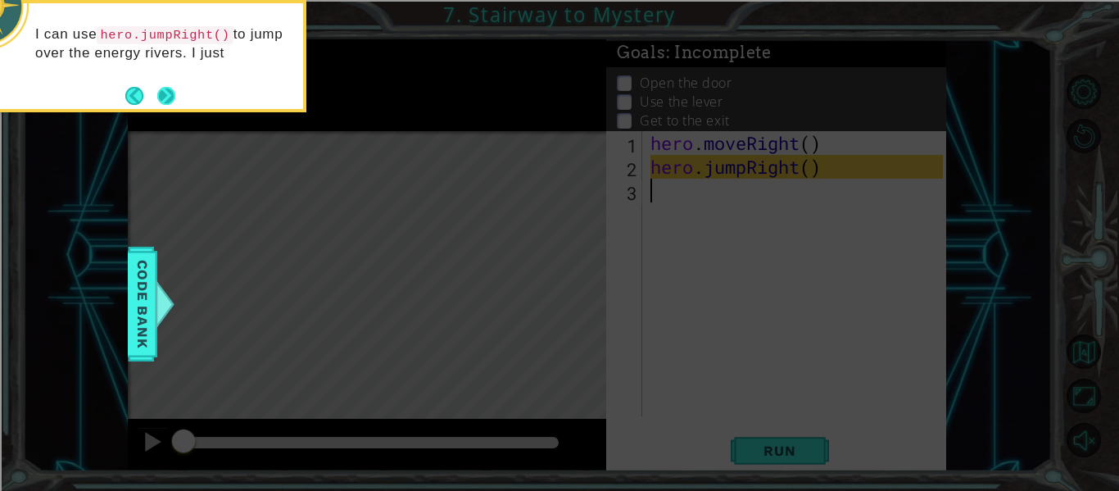
click at [161, 96] on button "Next" at bounding box center [166, 96] width 18 height 18
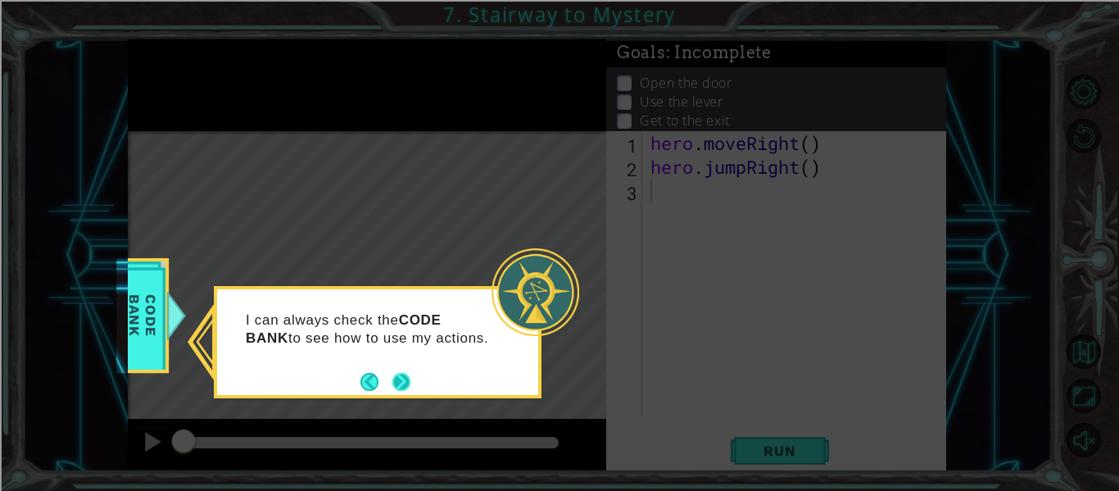
click at [404, 382] on button "Next" at bounding box center [402, 382] width 18 height 18
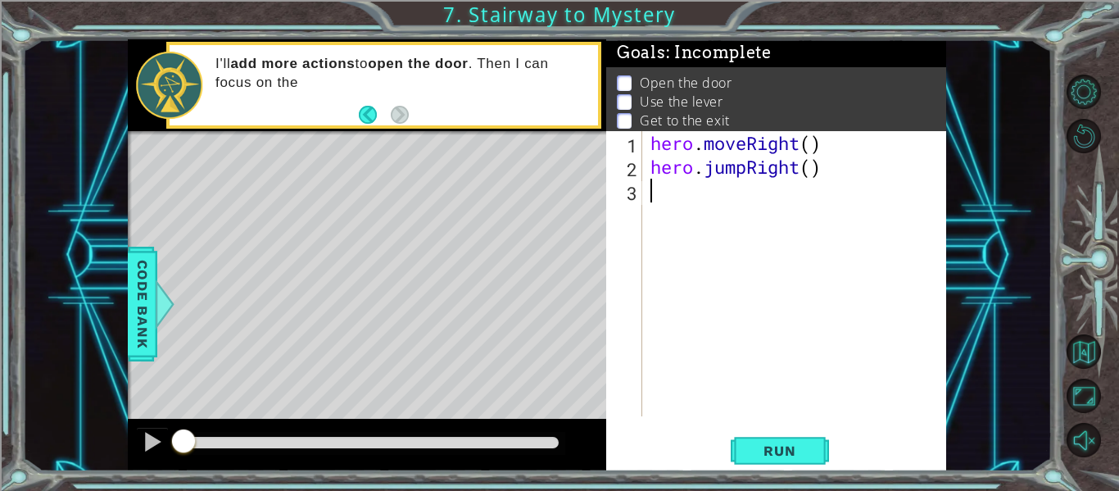
click at [809, 147] on div "hero . moveRight ( ) hero . jumpRight ( )" at bounding box center [799, 297] width 304 height 333
click at [817, 174] on div "hero . moveRight ( 1 ) hero . jumpRight ( )" at bounding box center [799, 297] width 304 height 333
type textarea "hero.jumpRight(1)"
click at [788, 459] on button "Run" at bounding box center [780, 451] width 98 height 34
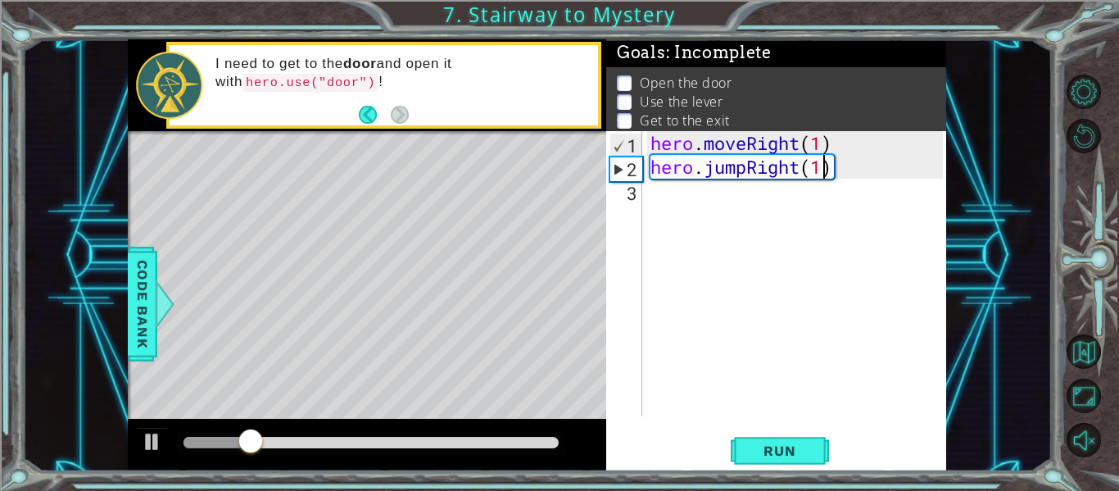
click at [770, 186] on div "hero . moveRight ( 1 ) hero . jumpRight ( 1 )" at bounding box center [799, 297] width 304 height 333
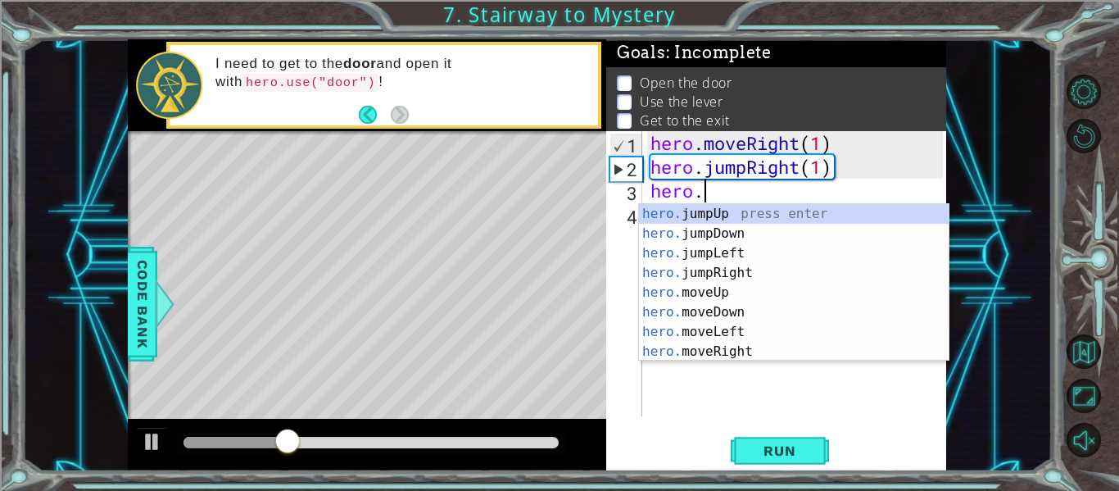
scroll to position [0, 2]
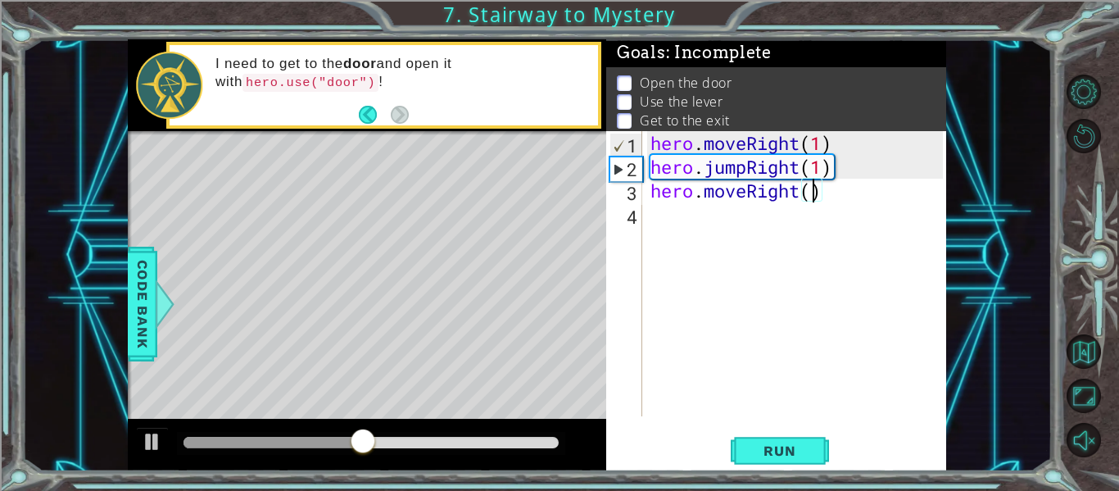
type textarea "hero.moveRight(1)"
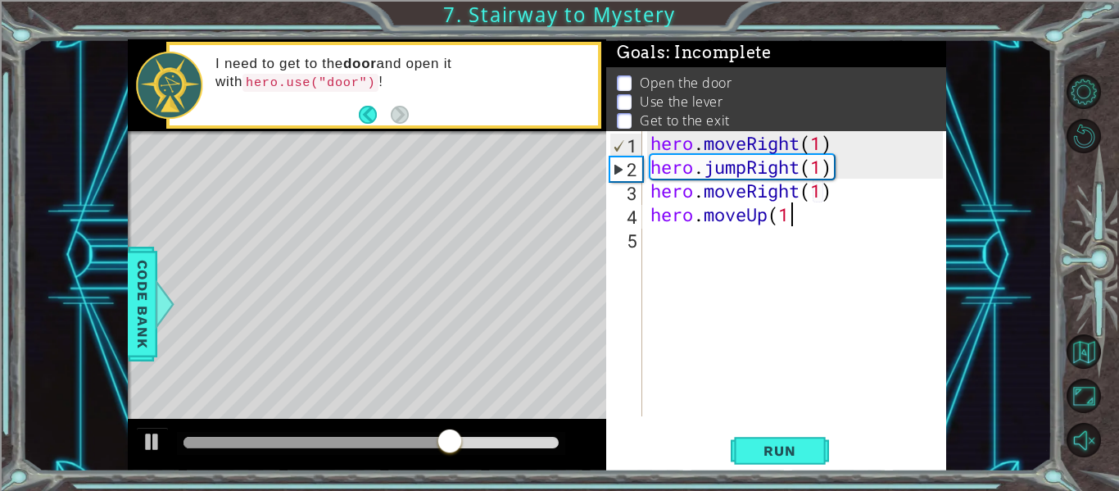
scroll to position [0, 6]
type textarea "hero.moveUp(1)"
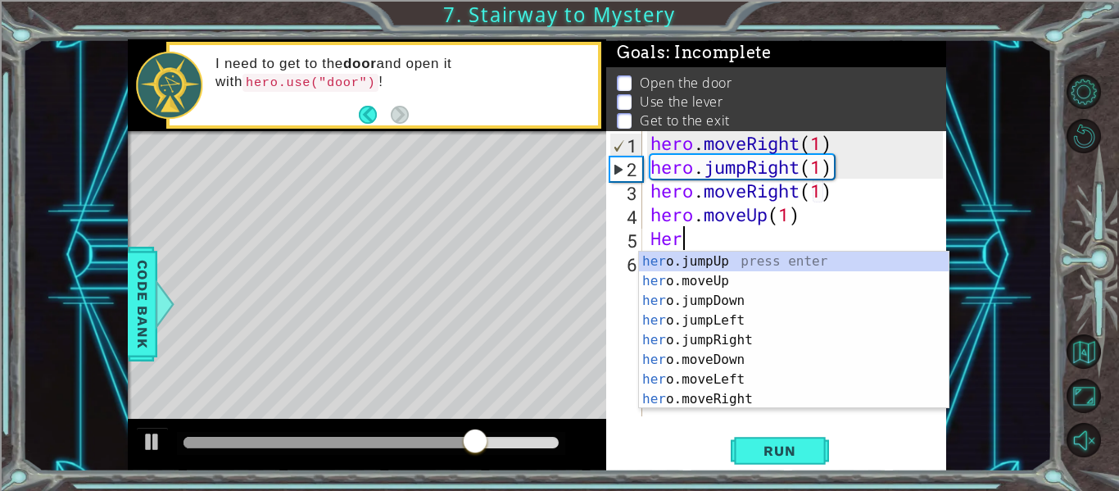
scroll to position [0, 0]
type textarea "H"
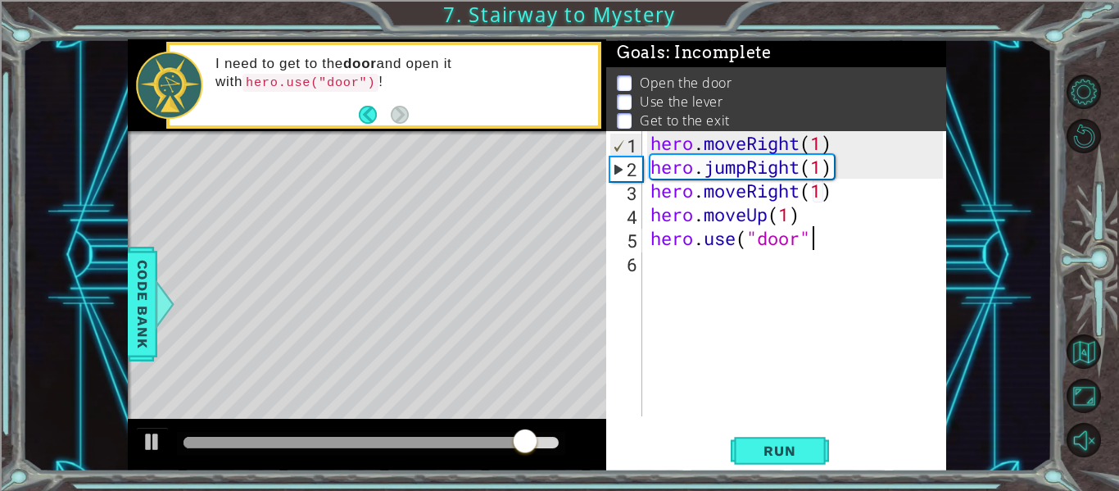
type textarea "hero.use("door")"
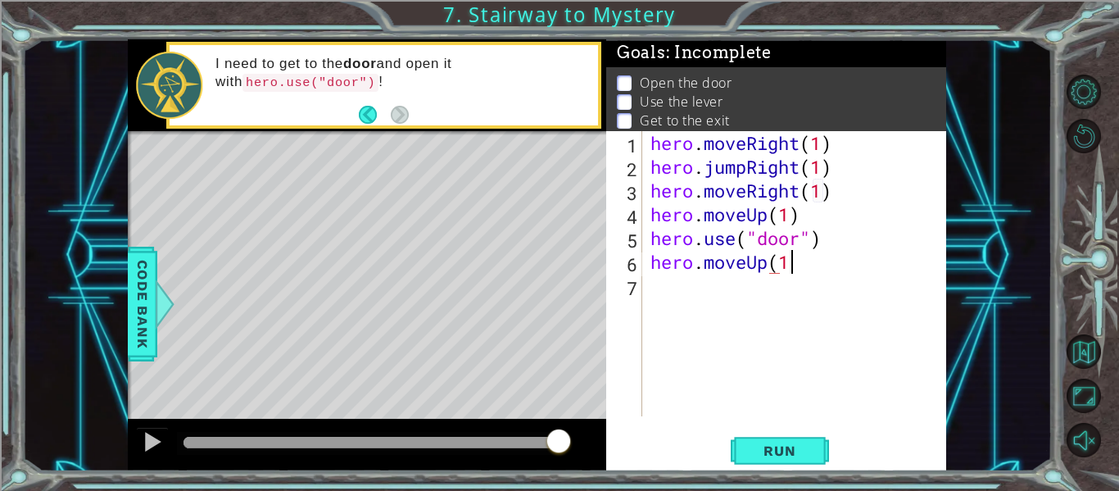
scroll to position [0, 6]
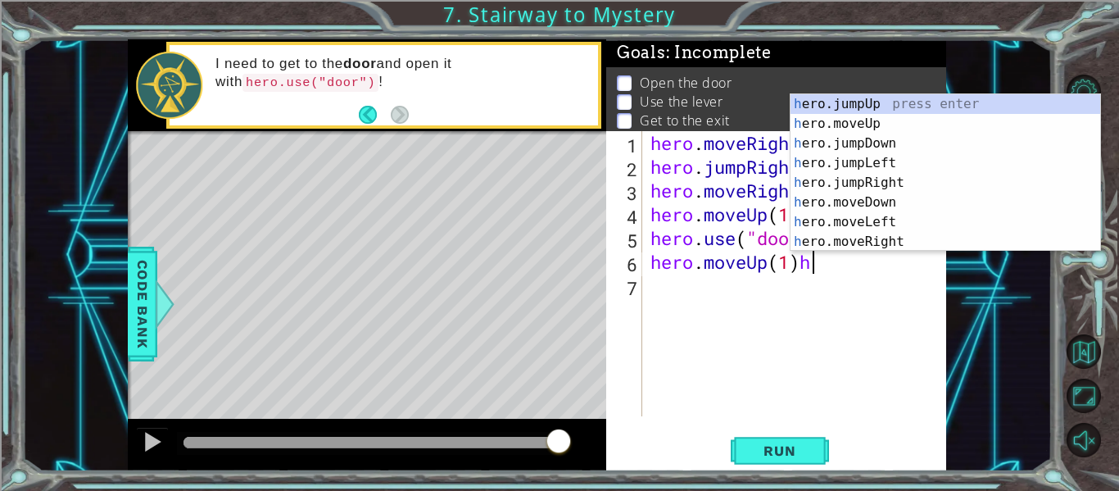
type textarea "hero.moveUp(1)"
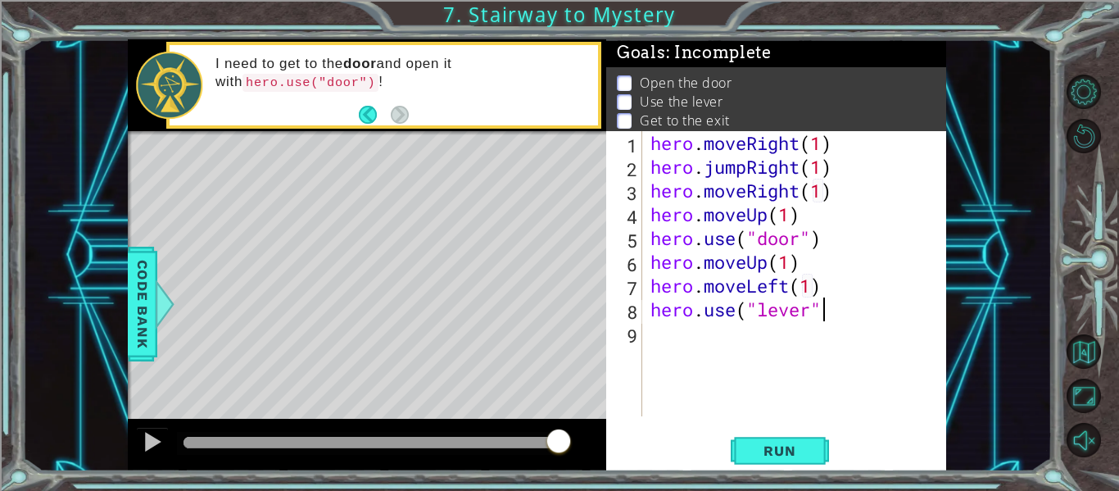
scroll to position [0, 16]
click at [788, 449] on span "Run" at bounding box center [779, 451] width 65 height 16
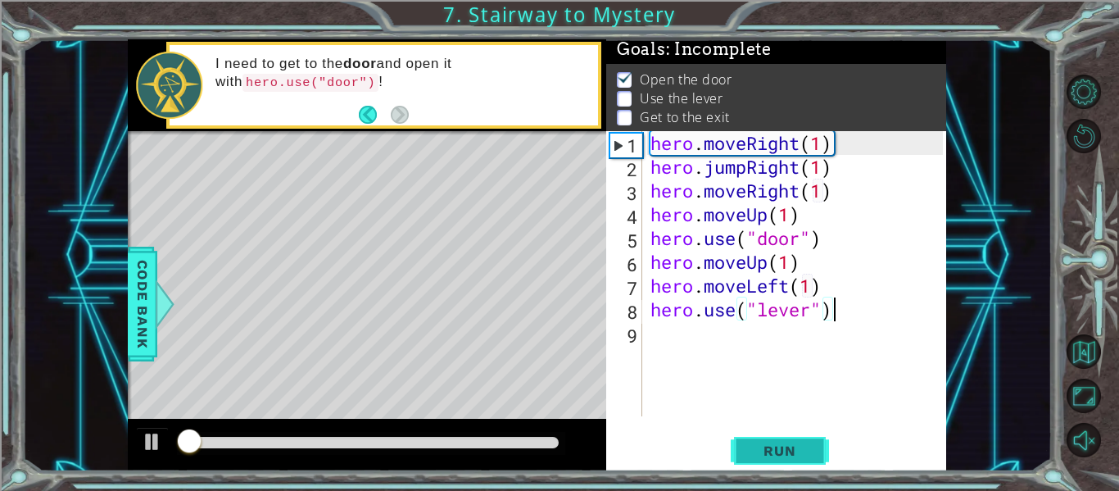
scroll to position [4, 0]
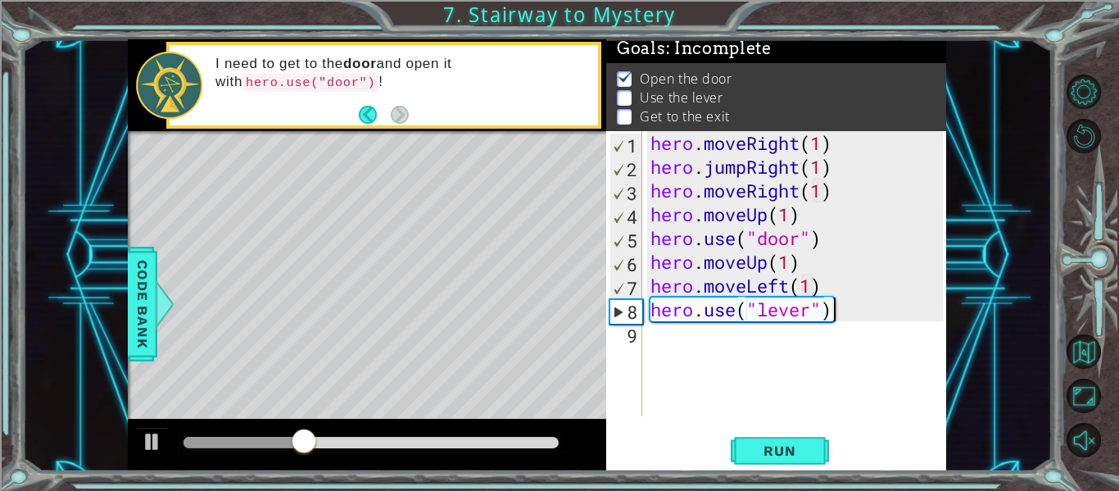
click at [782, 259] on div "hero . moveRight ( 1 ) hero . jumpRight ( 1 ) hero . moveRight ( 1 ) hero . mov…" at bounding box center [799, 297] width 304 height 333
type textarea "hero.moveUp(2)"
click at [810, 453] on span "Run" at bounding box center [779, 451] width 65 height 16
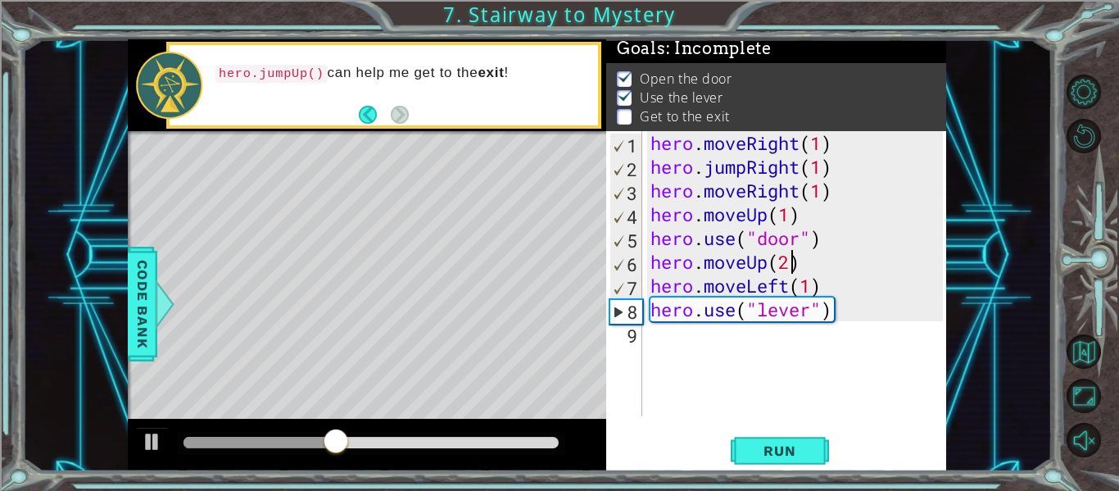
click at [732, 346] on div "hero . moveRight ( 1 ) hero . jumpRight ( 1 ) hero . moveRight ( 1 ) hero . mov…" at bounding box center [799, 297] width 304 height 333
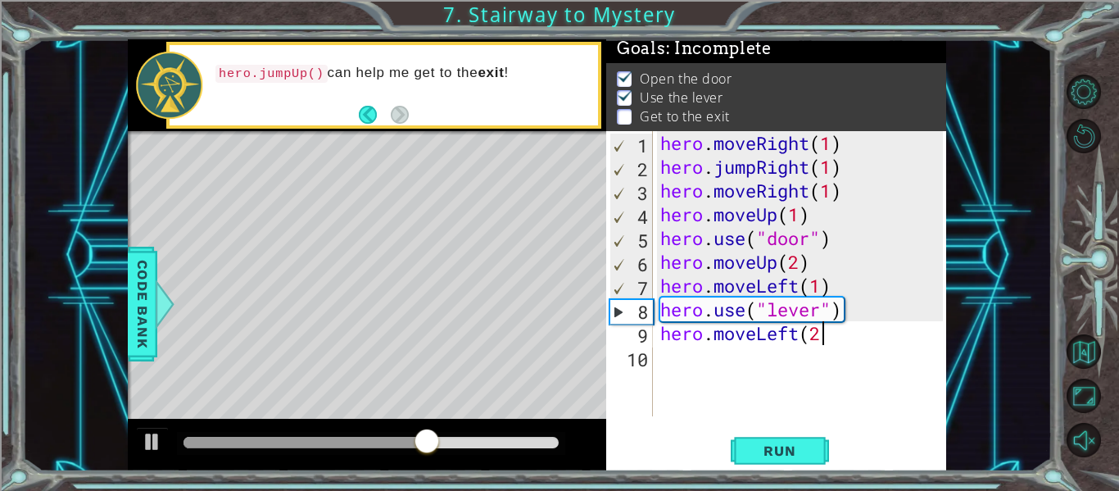
type textarea "hero.moveLeft(2)"
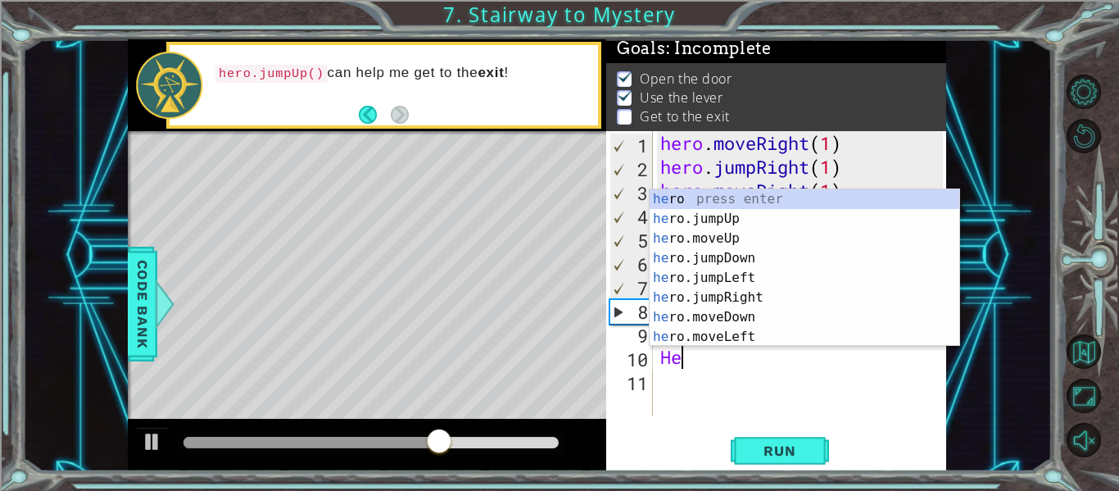
scroll to position [0, 1]
type textarea "H"
type textarea "hero."
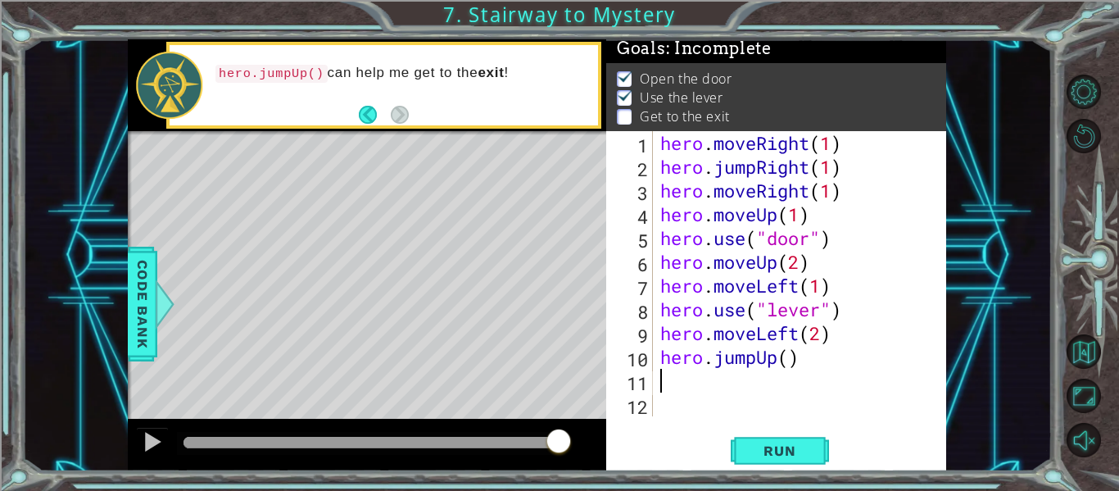
click at [787, 368] on div "hero . moveRight ( 1 ) hero . jumpRight ( 1 ) hero . moveRight ( 1 ) hero . mov…" at bounding box center [804, 297] width 294 height 333
type textarea "hero.jumpUp(1)"
click at [742, 388] on div "hero . moveRight ( 1 ) hero . jumpRight ( 1 ) hero . moveRight ( 1 ) hero . mov…" at bounding box center [804, 297] width 294 height 333
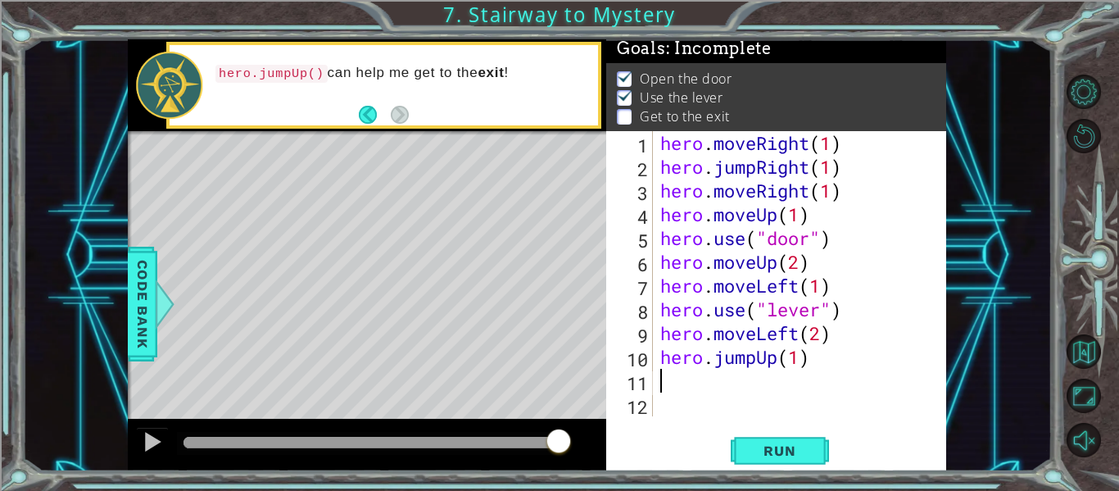
type textarea "e"
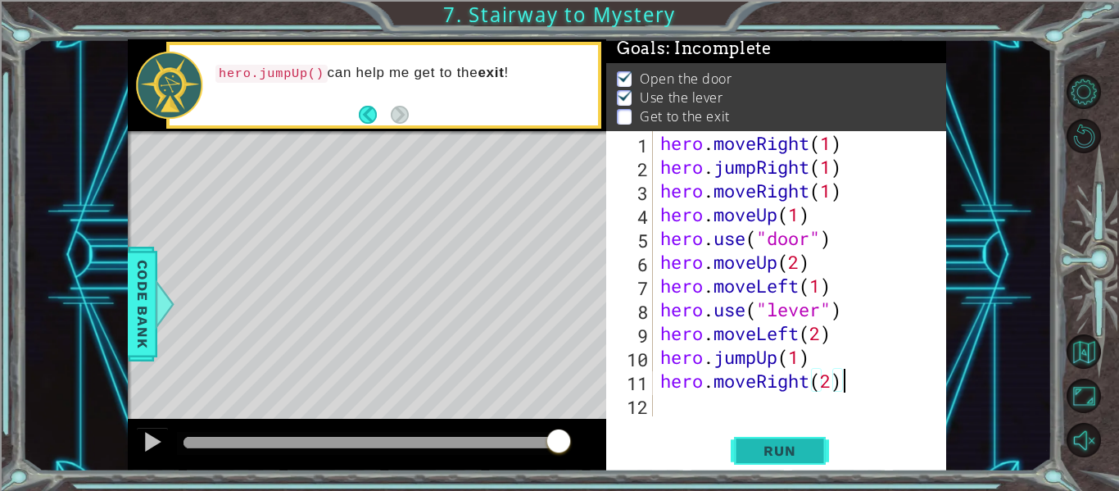
type textarea "hero.moveRight(2)"
click at [786, 456] on span "Run" at bounding box center [779, 451] width 65 height 16
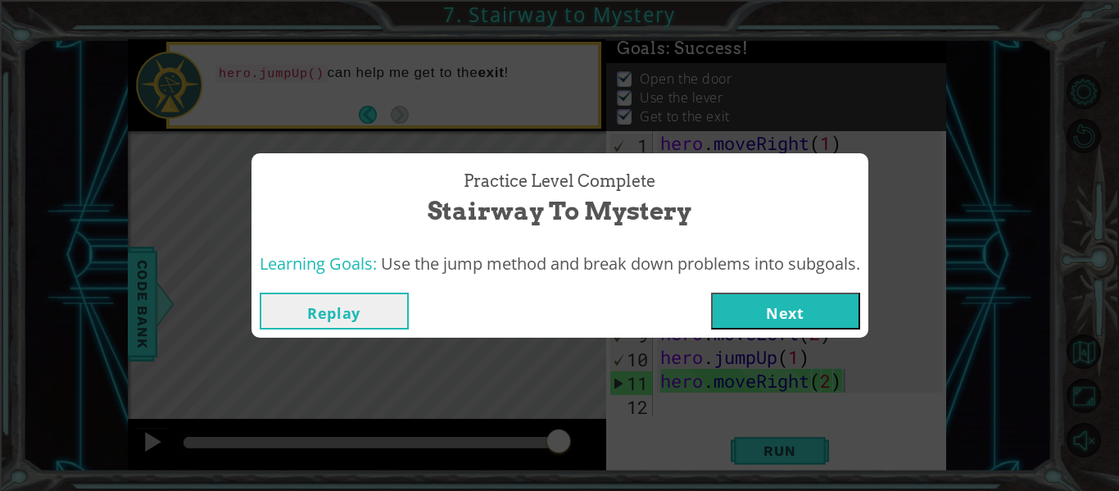
click at [732, 302] on button "Next" at bounding box center [785, 311] width 149 height 37
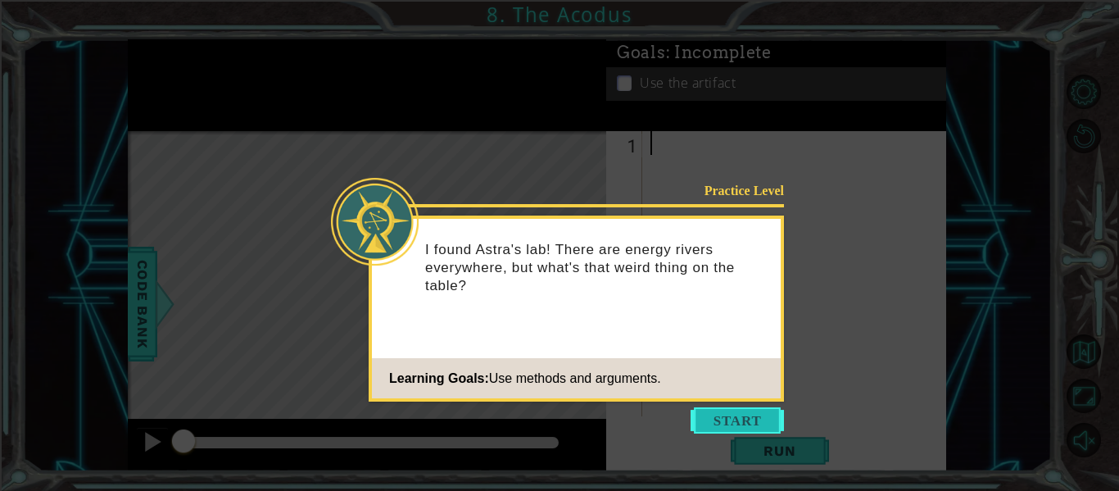
click at [762, 431] on button "Start" at bounding box center [737, 420] width 93 height 26
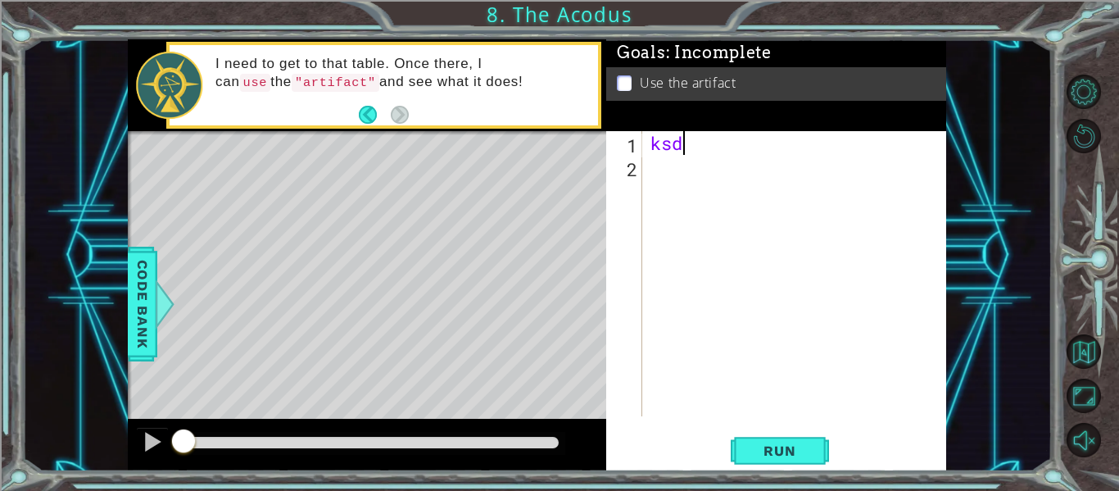
type textarea "k"
type textarea "s"
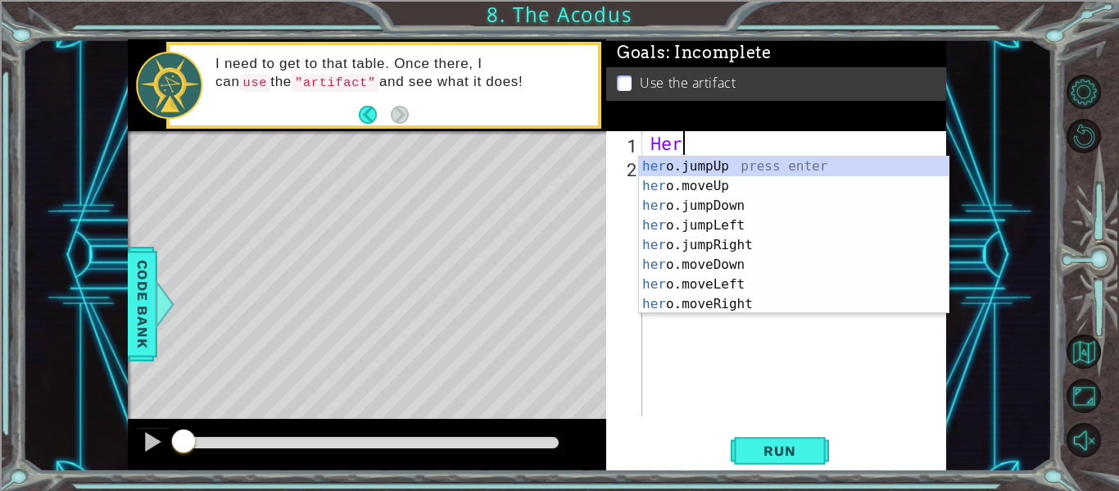
type textarea "H"
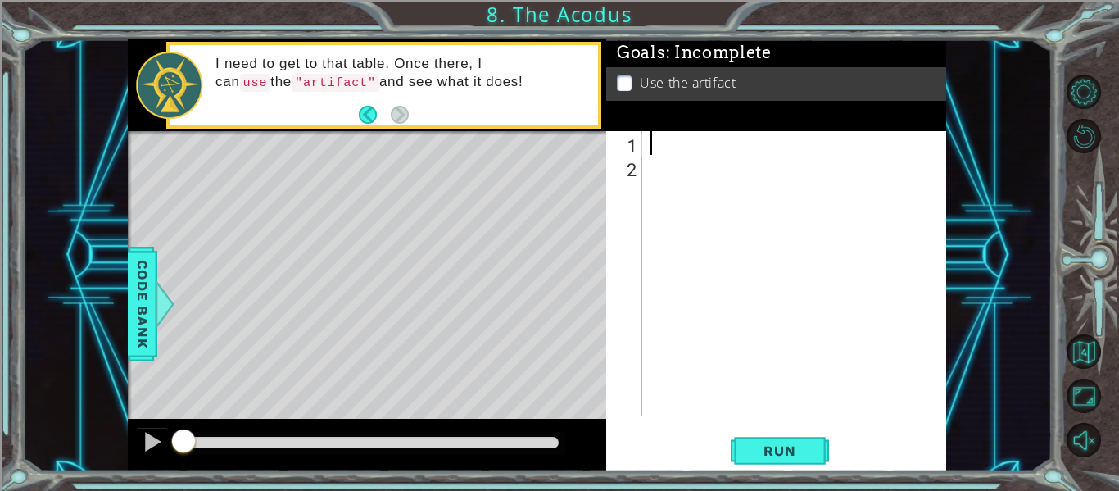
type textarea "e"
type textarea "hero.moveUp(2)"
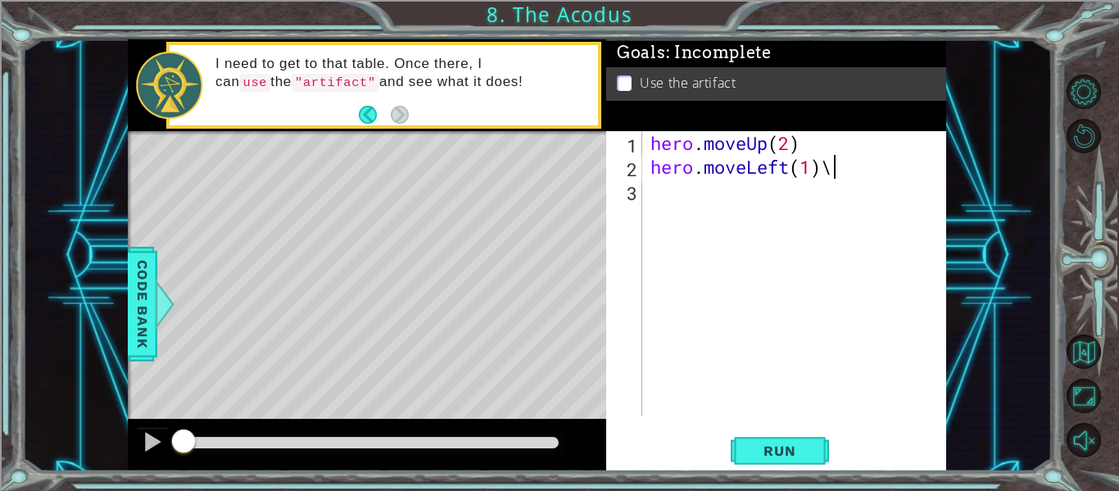
type textarea "hero.moveLeft(1)"
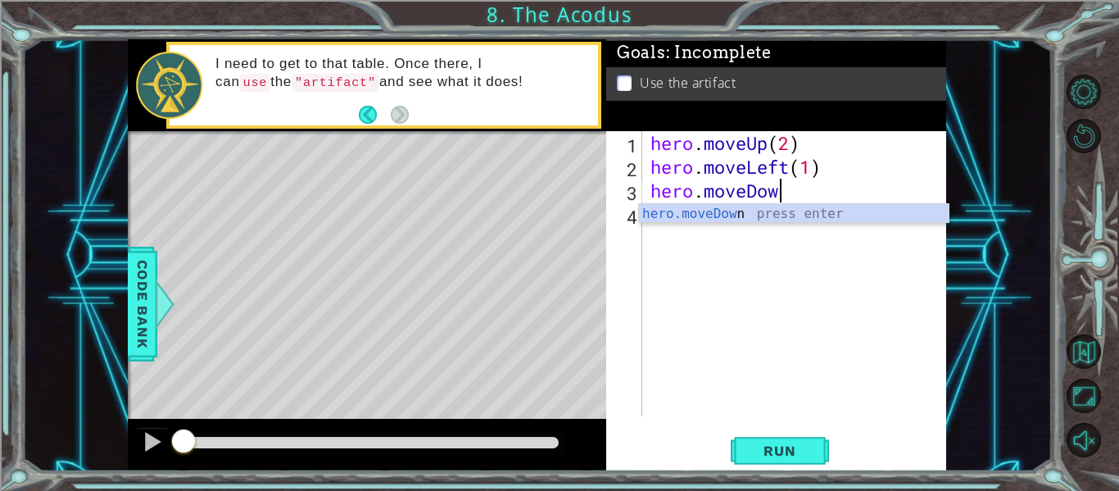
scroll to position [0, 6]
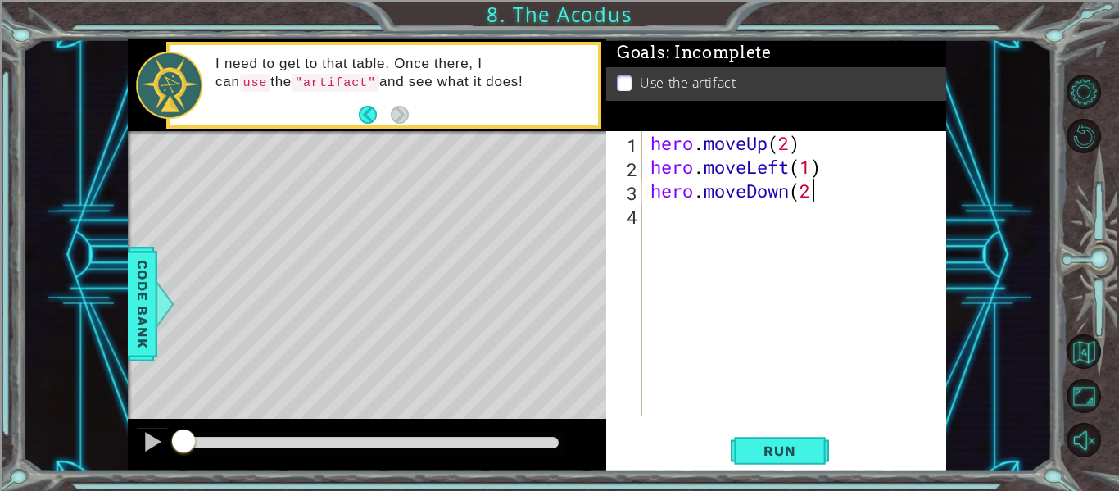
type textarea "hero.moveDown(2)"
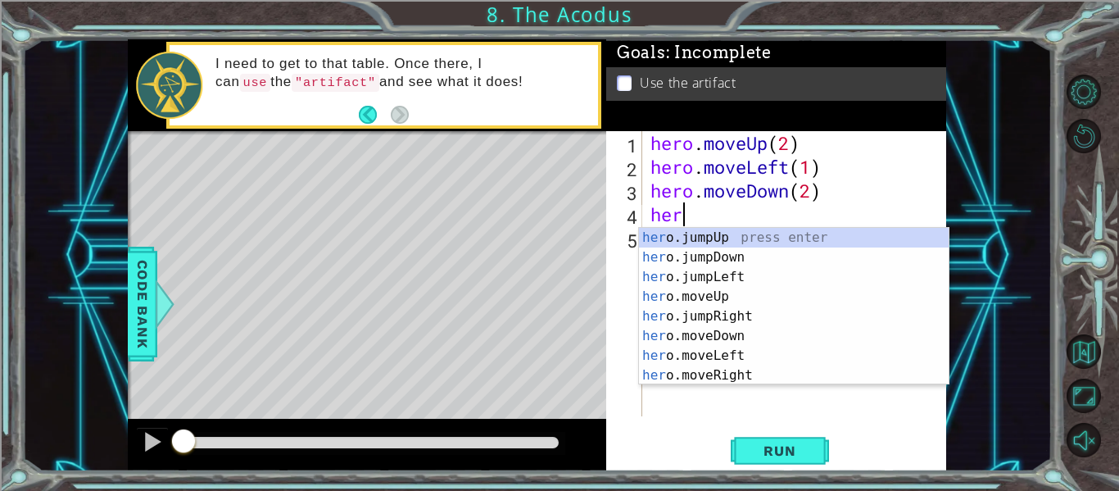
scroll to position [0, 1]
type textarea "hero"
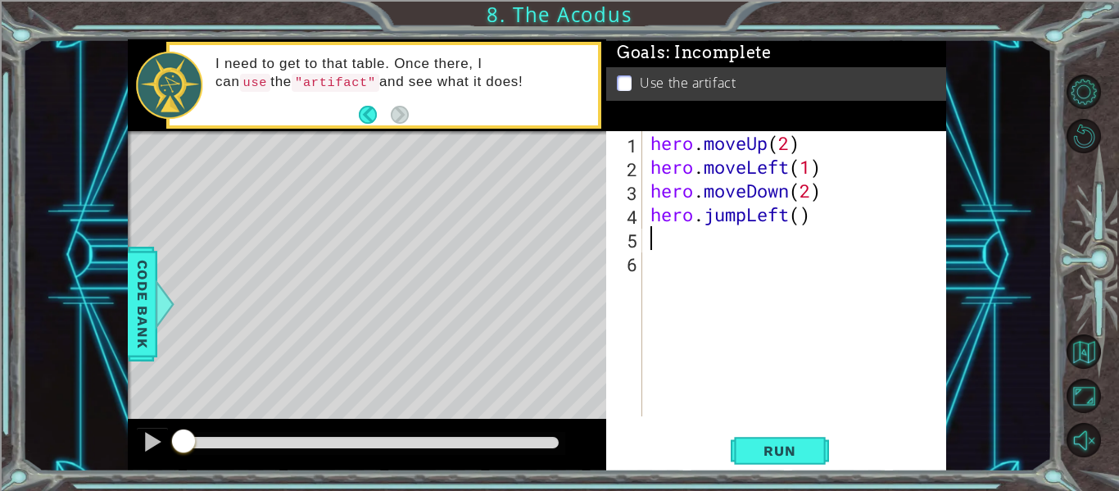
scroll to position [0, 0]
click at [809, 217] on div "hero . moveUp ( 2 ) hero . moveLeft ( 1 ) hero . moveDown ( 2 ) hero . jumpLeft…" at bounding box center [799, 297] width 304 height 333
click at [805, 216] on div "hero . moveUp ( 2 ) hero . moveLeft ( 1 ) hero . moveDown ( 2 ) hero . jumpLeft…" at bounding box center [799, 297] width 304 height 333
type textarea "hero.jumpLeft(1)"
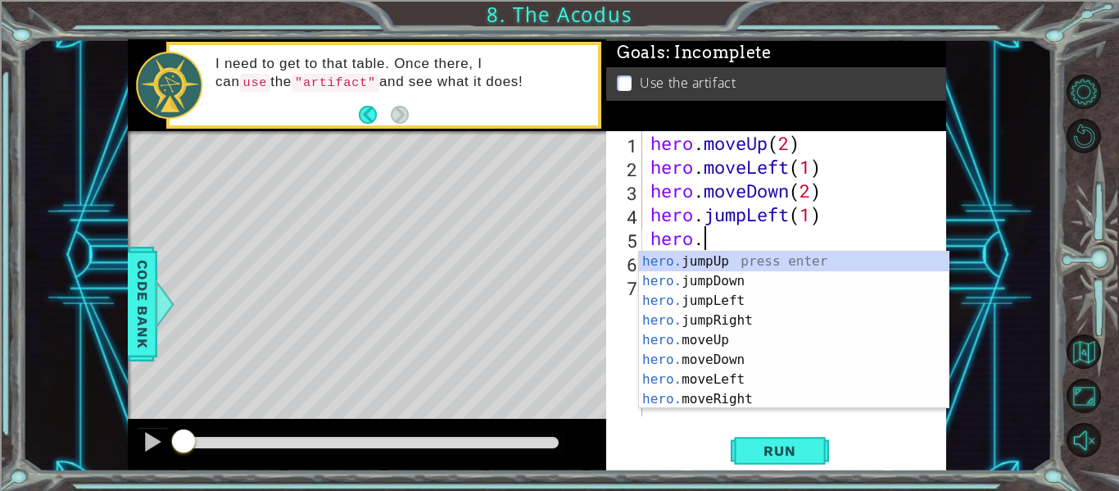
scroll to position [0, 2]
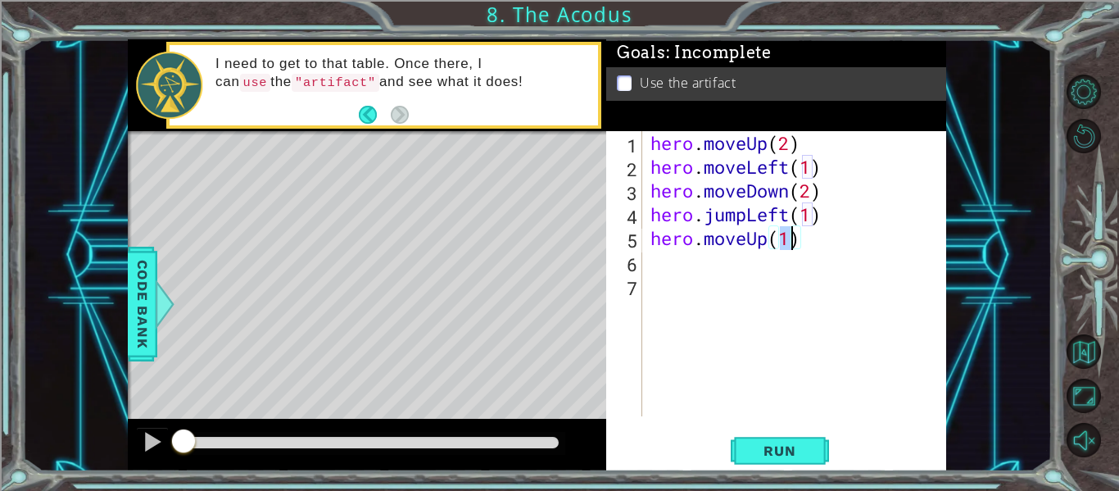
type textarea "hero.moveUp(2)"
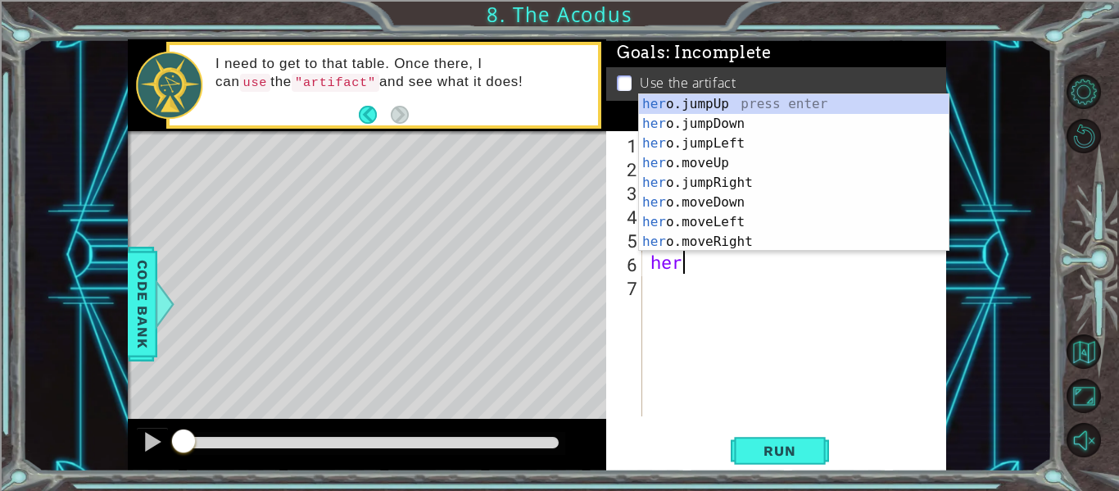
scroll to position [0, 1]
type textarea "hero"
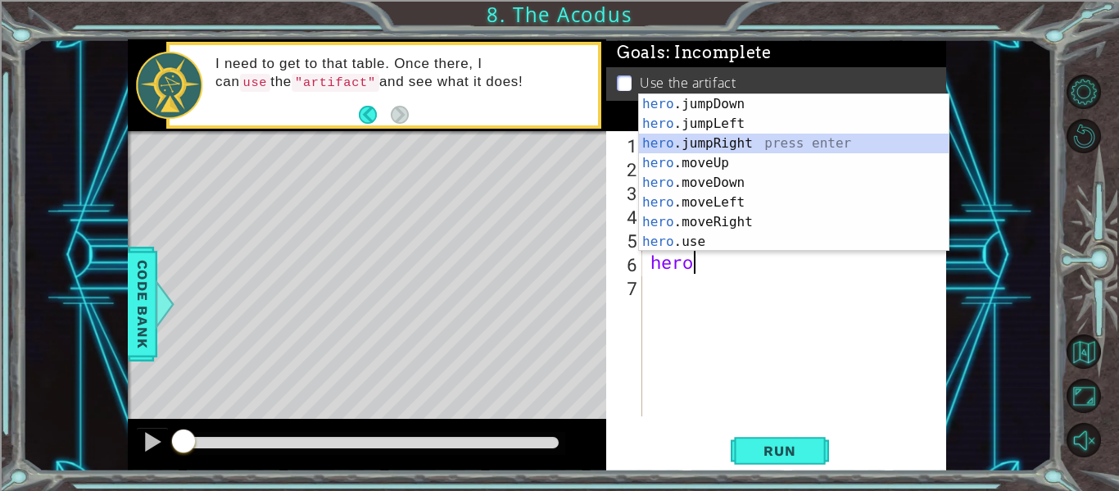
scroll to position [0, 0]
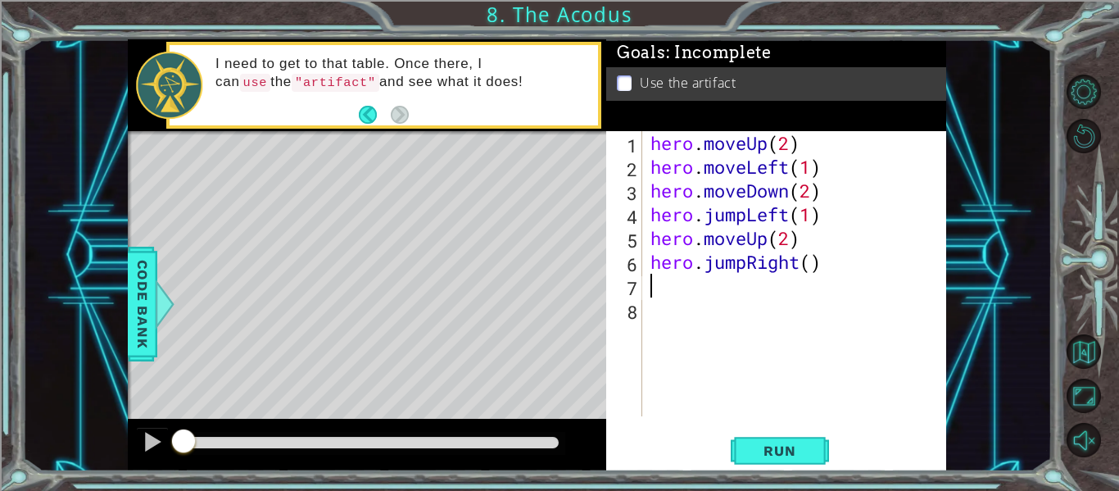
type textarea "1"
type textarea "hero.jumpRight(1)"
click at [718, 288] on div "hero . moveUp ( 2 ) hero . moveLeft ( 1 ) hero . moveDown ( 2 ) hero . jumpLeft…" at bounding box center [799, 297] width 304 height 333
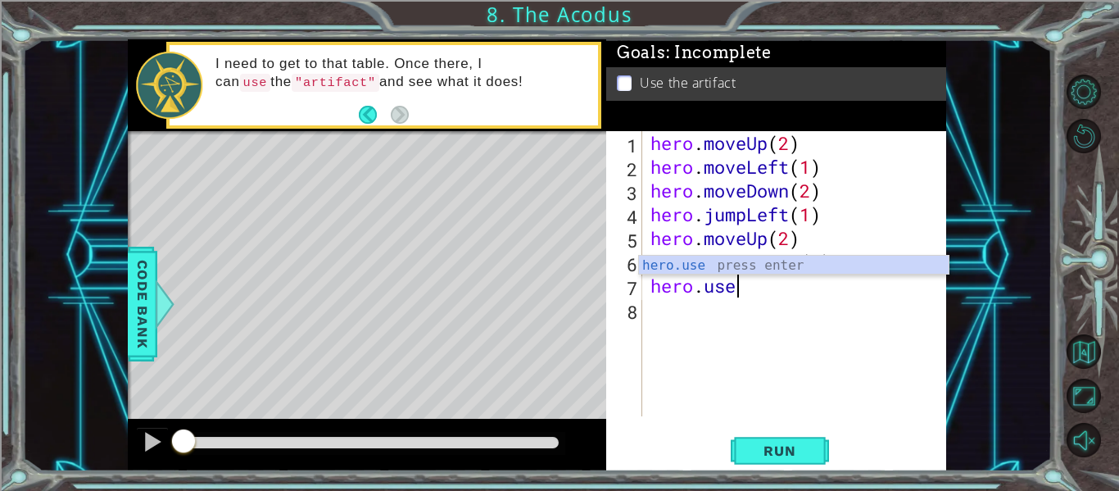
scroll to position [0, 3]
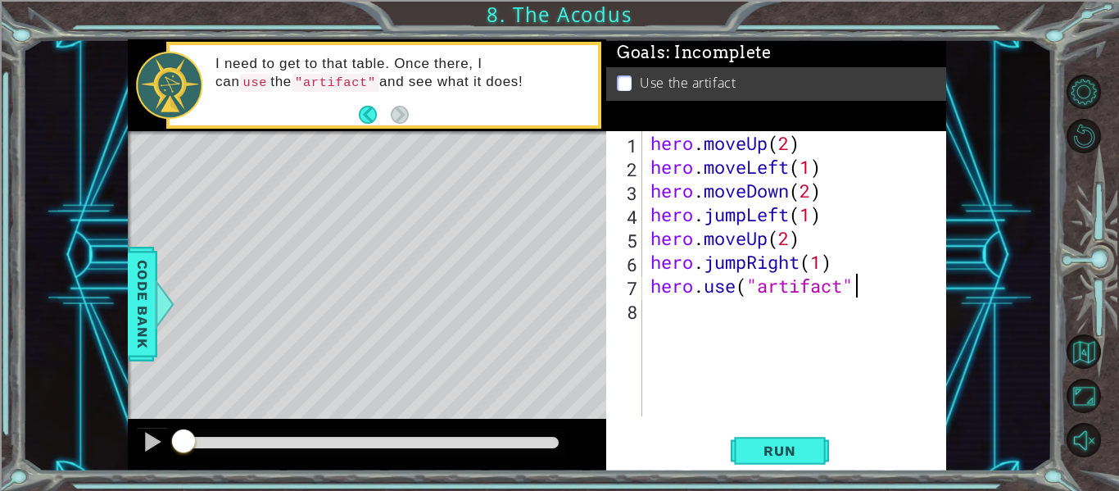
type textarea "hero.use("artifact")"
click at [794, 442] on button "Run" at bounding box center [780, 451] width 98 height 34
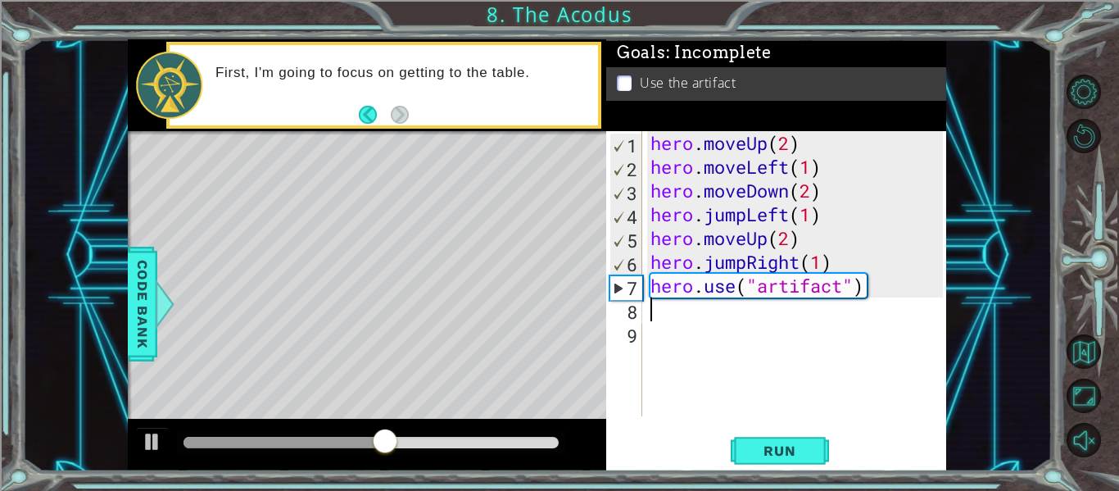
click at [795, 259] on div "hero . moveUp ( 2 ) hero . moveLeft ( 1 ) hero . moveDown ( 2 ) hero . jumpLeft…" at bounding box center [799, 297] width 304 height 333
click at [745, 259] on div "hero . moveUp ( 2 ) hero . moveLeft ( 1 ) hero . moveDown ( 2 ) hero . jumpLeft…" at bounding box center [799, 297] width 304 height 333
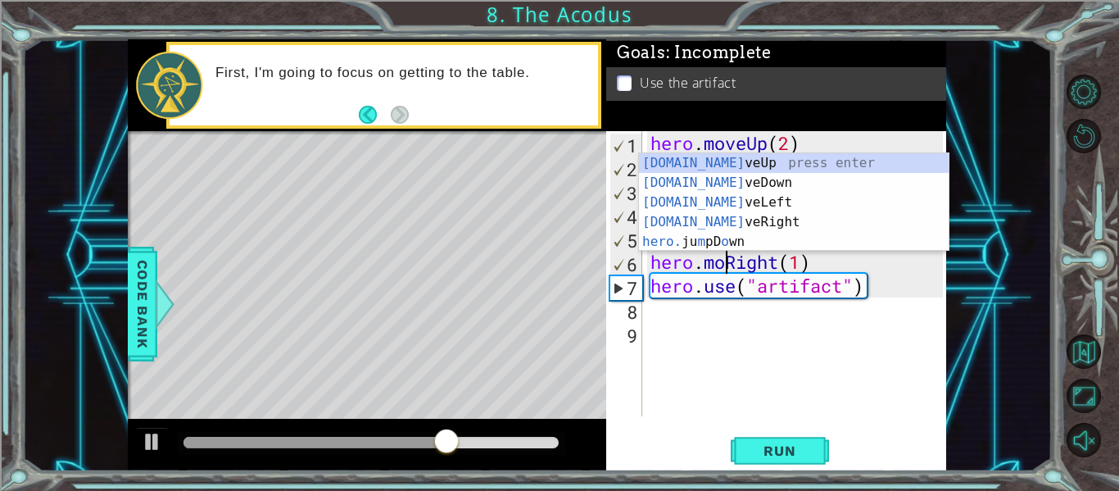
scroll to position [0, 5]
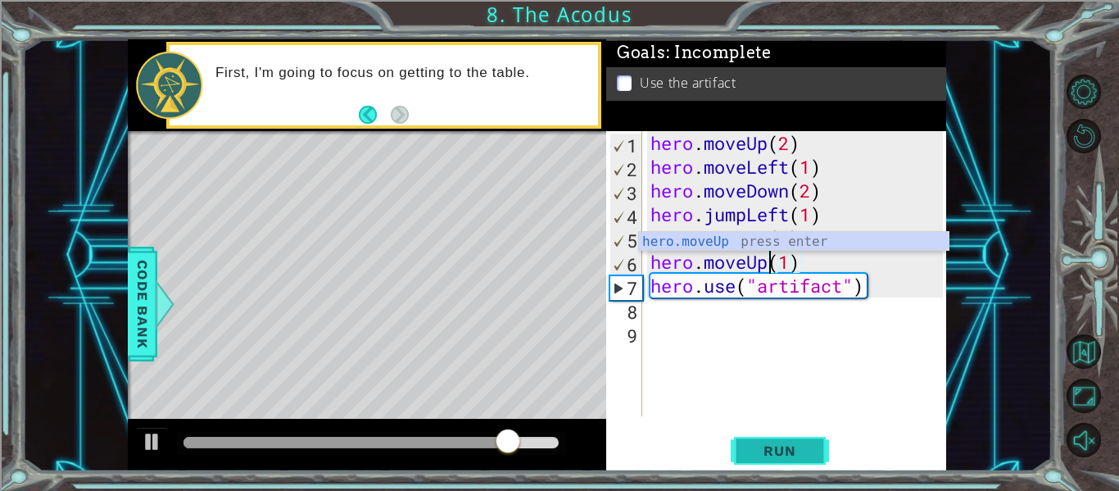
click at [788, 461] on button "Run" at bounding box center [780, 451] width 98 height 34
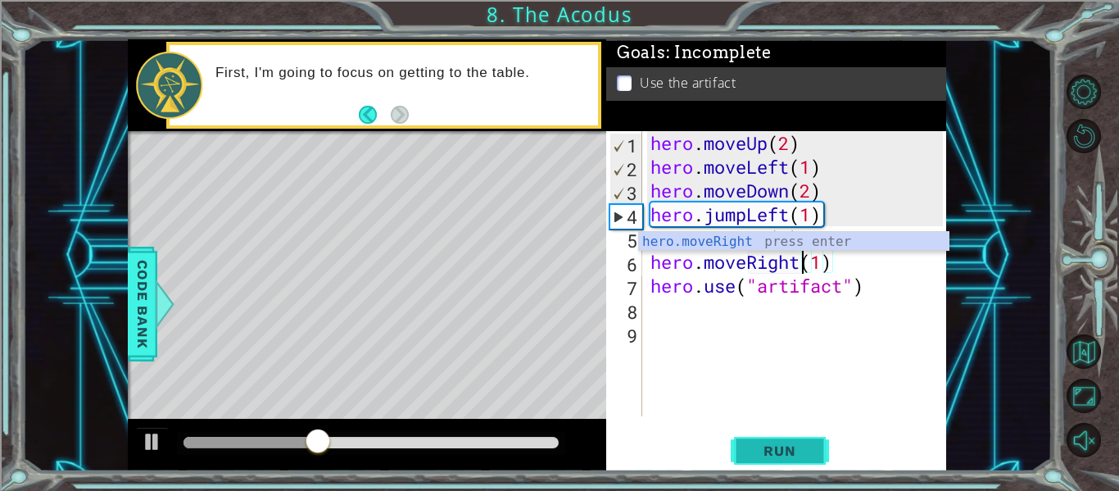
scroll to position [0, 7]
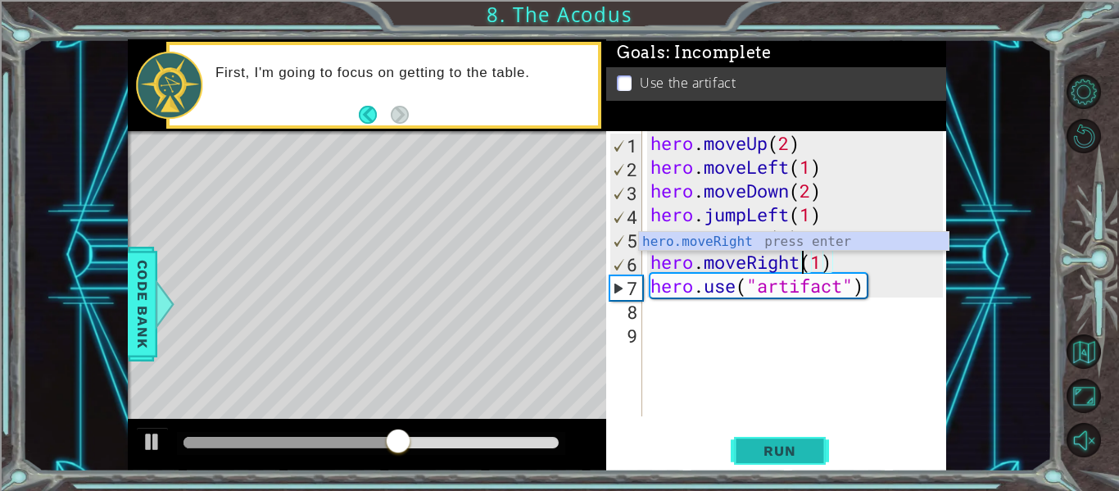
type textarea "hero.moveRight(1)"
click at [792, 465] on button "Run" at bounding box center [780, 451] width 98 height 34
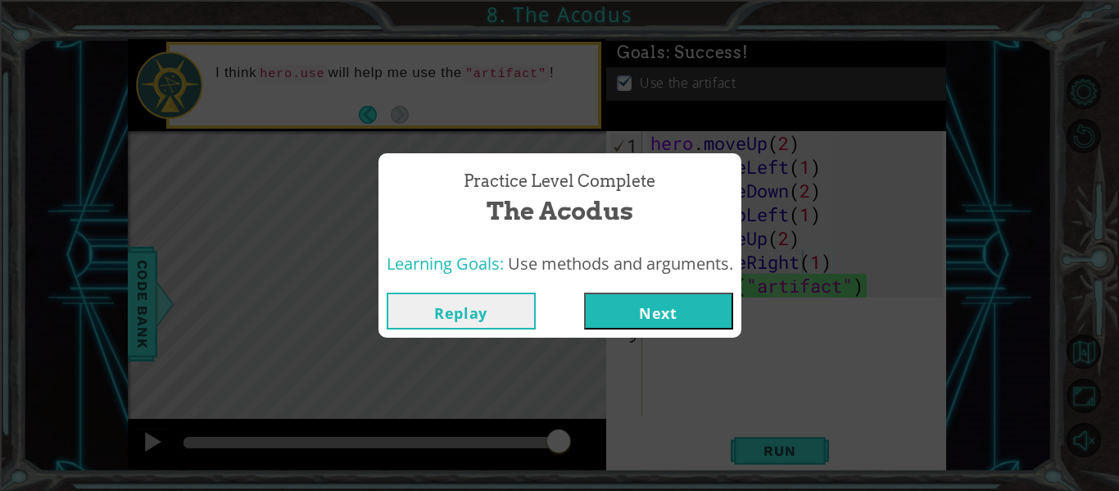
click at [668, 298] on button "Next" at bounding box center [658, 311] width 149 height 37
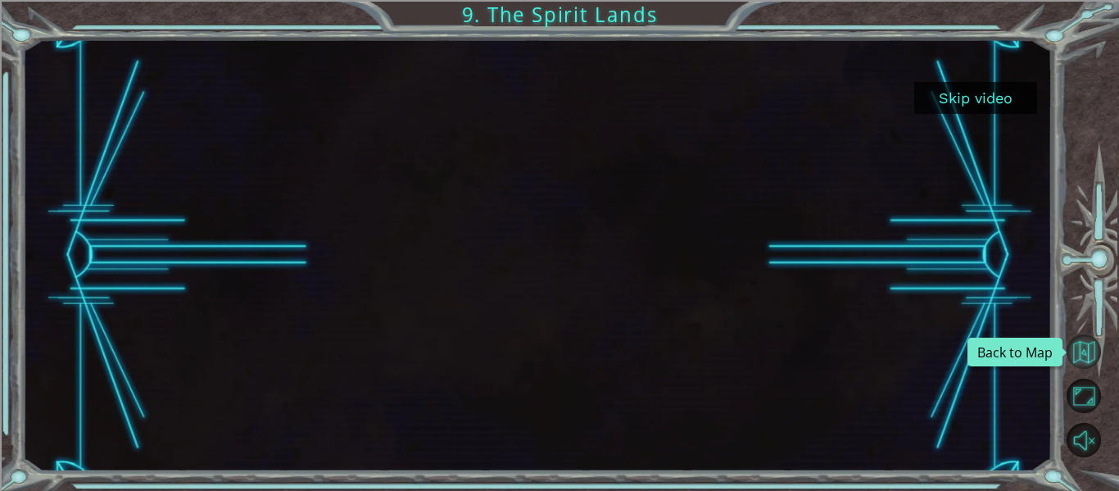
click at [1078, 360] on button "Back to Map" at bounding box center [1084, 351] width 34 height 34
